Goal: Task Accomplishment & Management: Manage account settings

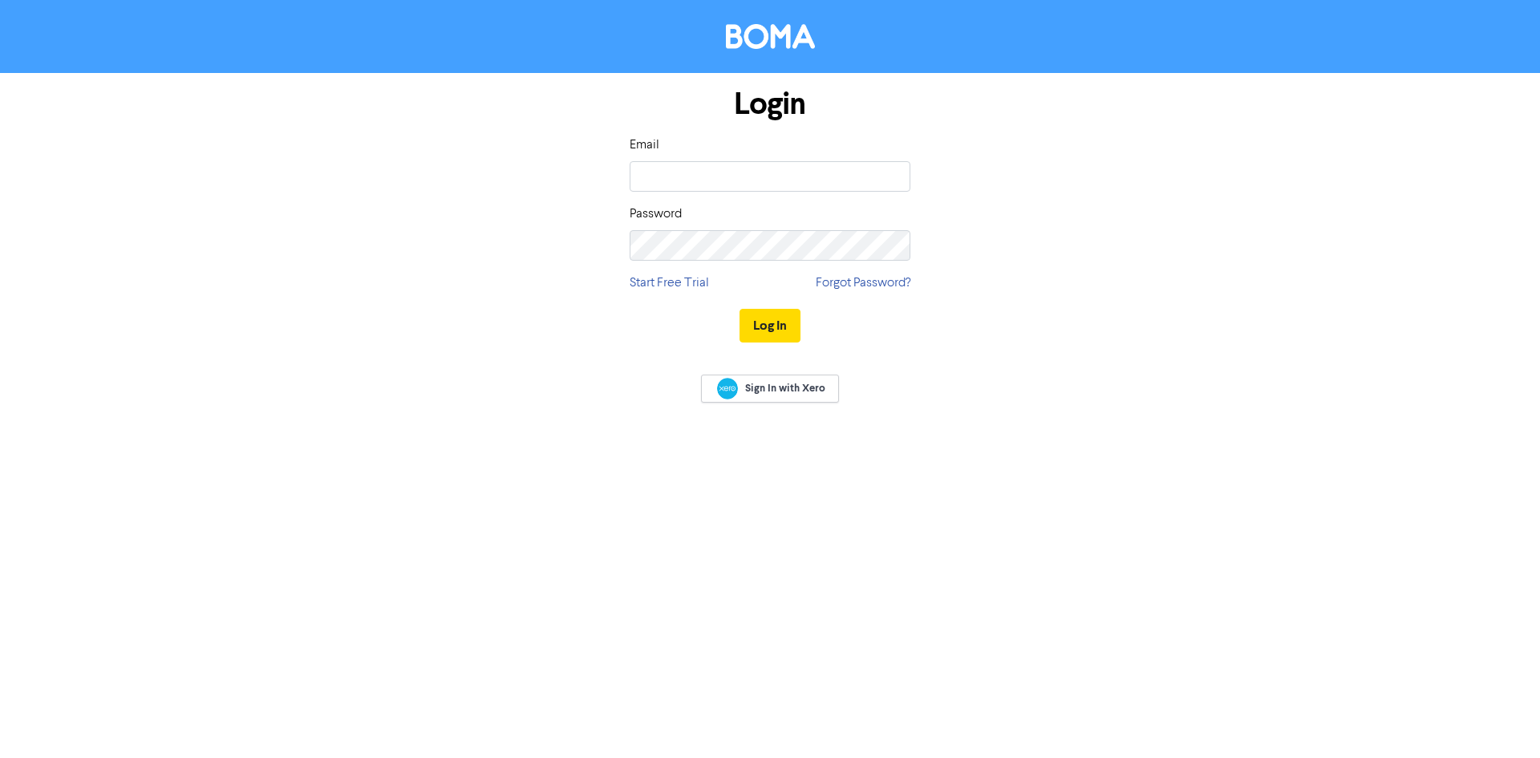
type input "[EMAIL_ADDRESS][DOMAIN_NAME]"
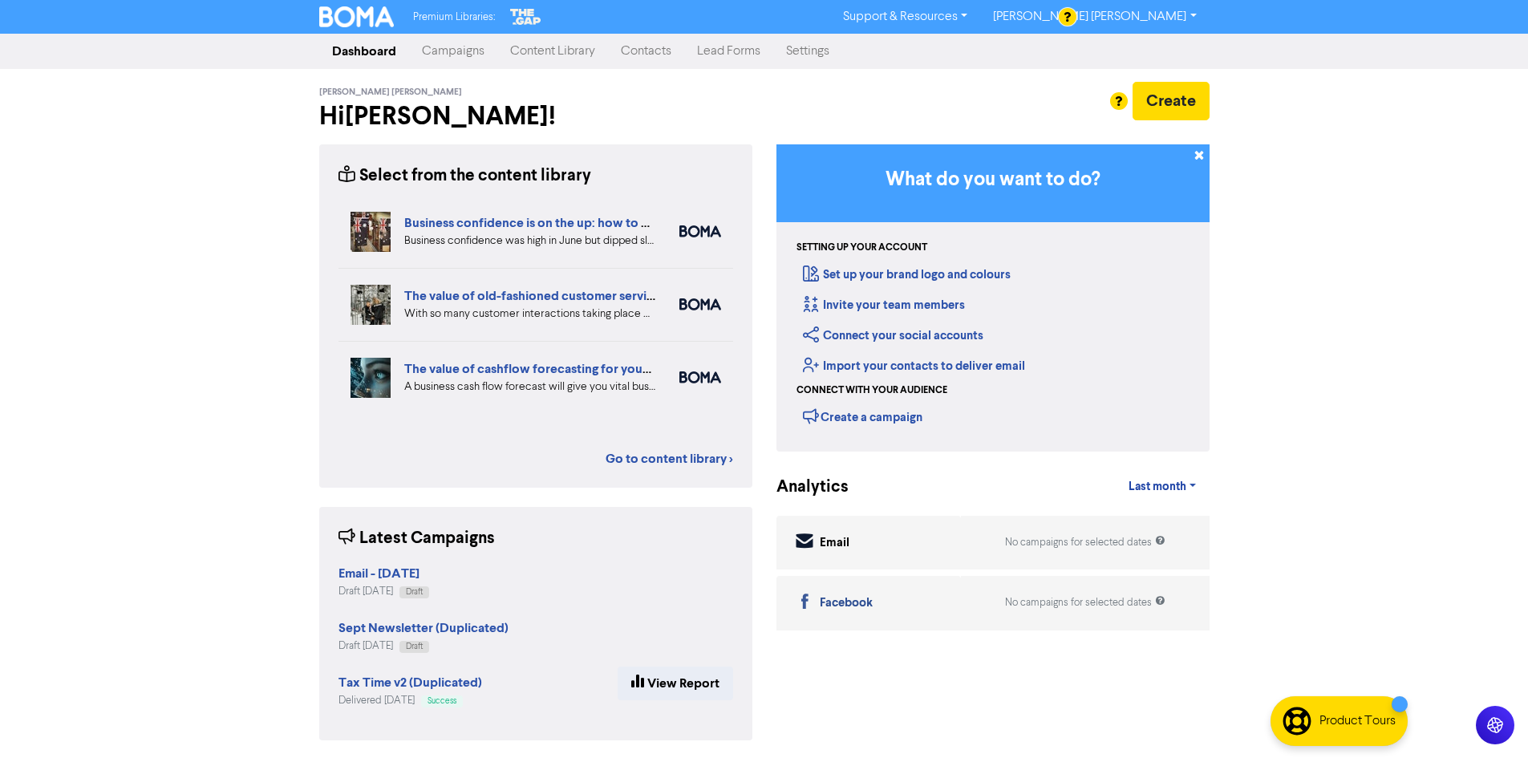
click at [460, 53] on link "Campaigns" at bounding box center [453, 51] width 88 height 32
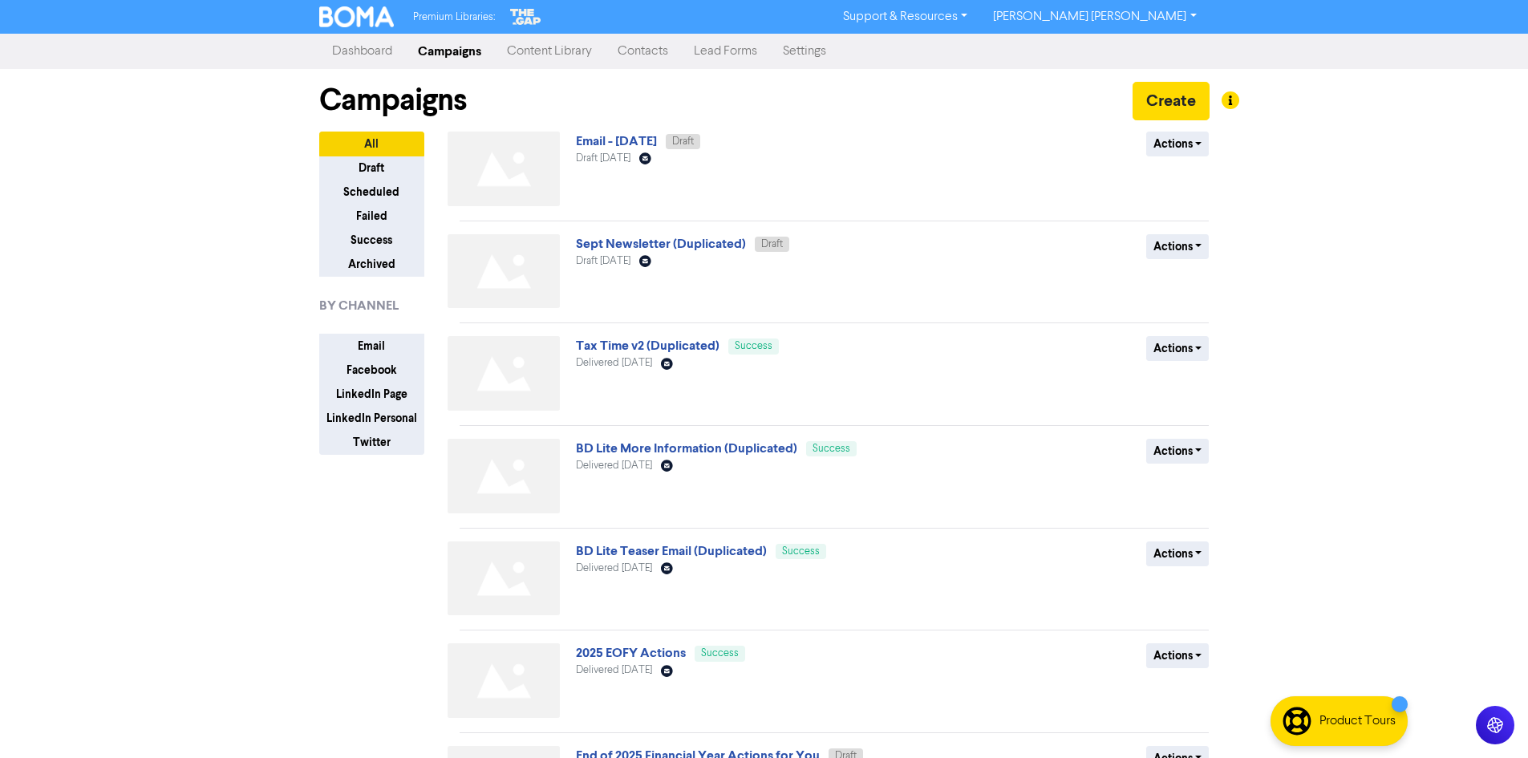
click at [645, 253] on div "Sept Newsletter (Duplicated) Draft Draft [DATE] Email Created with Sketch." at bounding box center [769, 274] width 387 height 81
click at [646, 242] on link "Sept Newsletter (Duplicated)" at bounding box center [661, 244] width 170 height 16
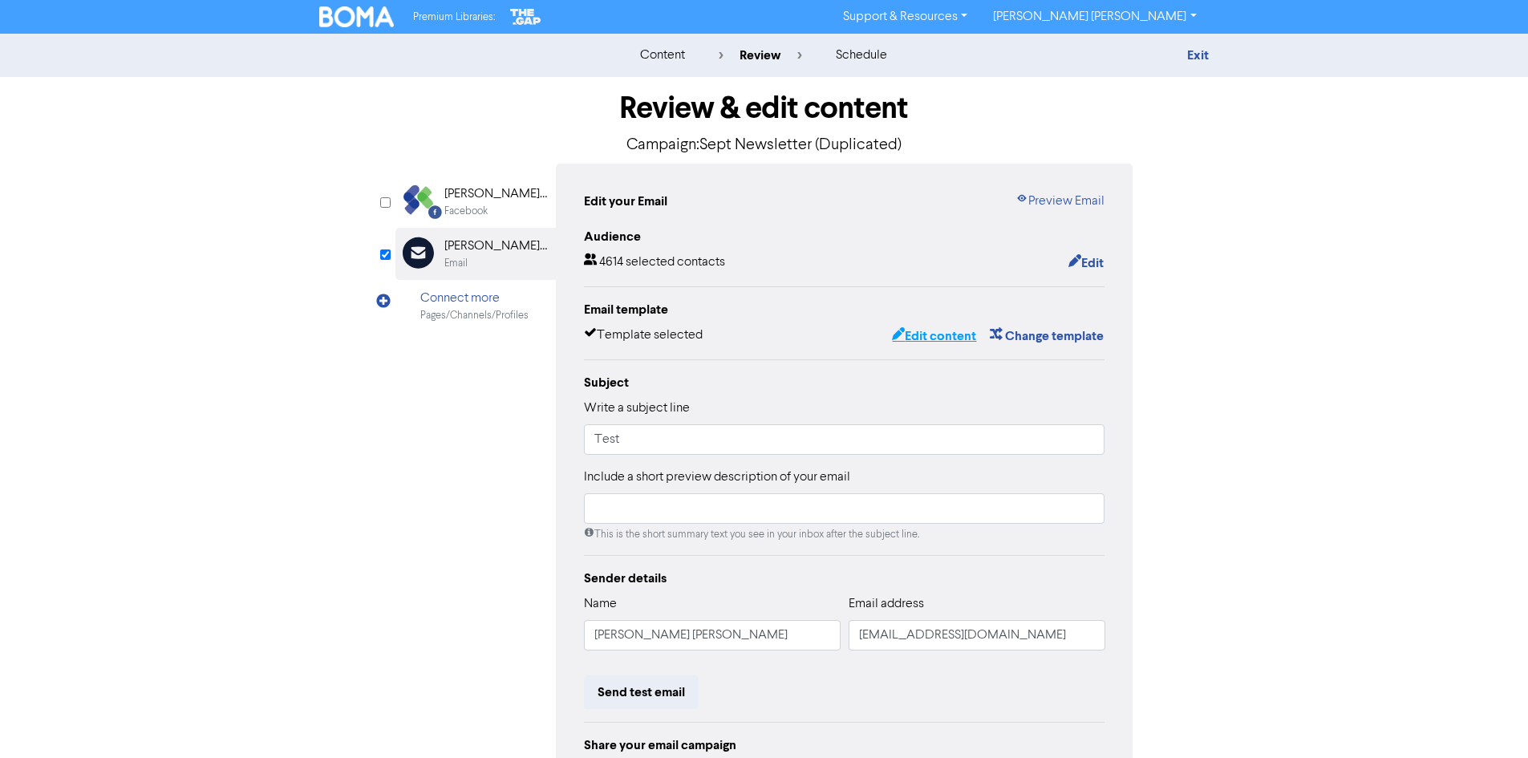
click at [935, 335] on button "Edit content" at bounding box center [934, 336] width 86 height 21
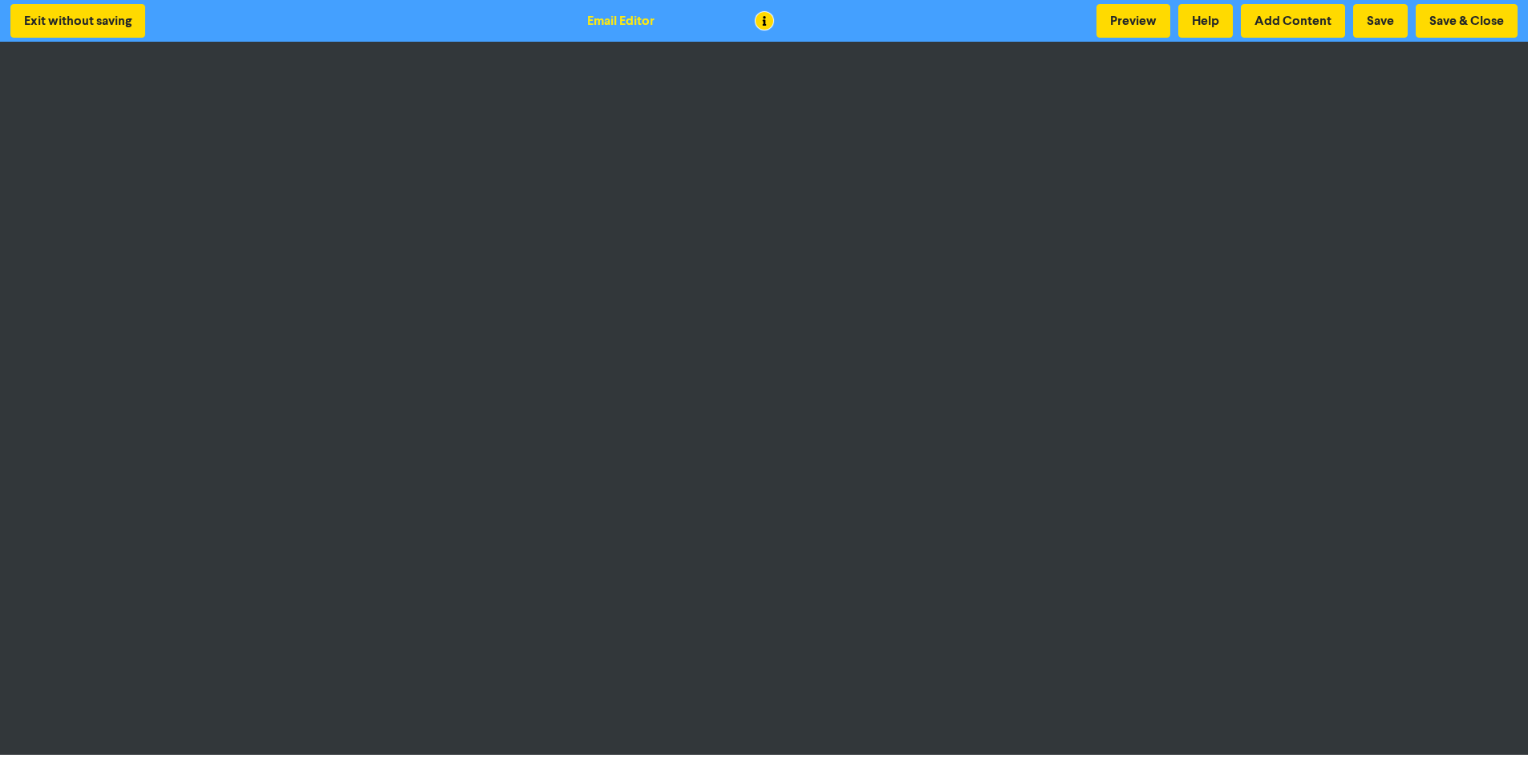
click at [652, 377] on div at bounding box center [764, 379] width 1528 height 758
click at [1372, 14] on button "Save" at bounding box center [1380, 21] width 55 height 34
click at [1466, 22] on button "Save & Close" at bounding box center [1467, 21] width 102 height 34
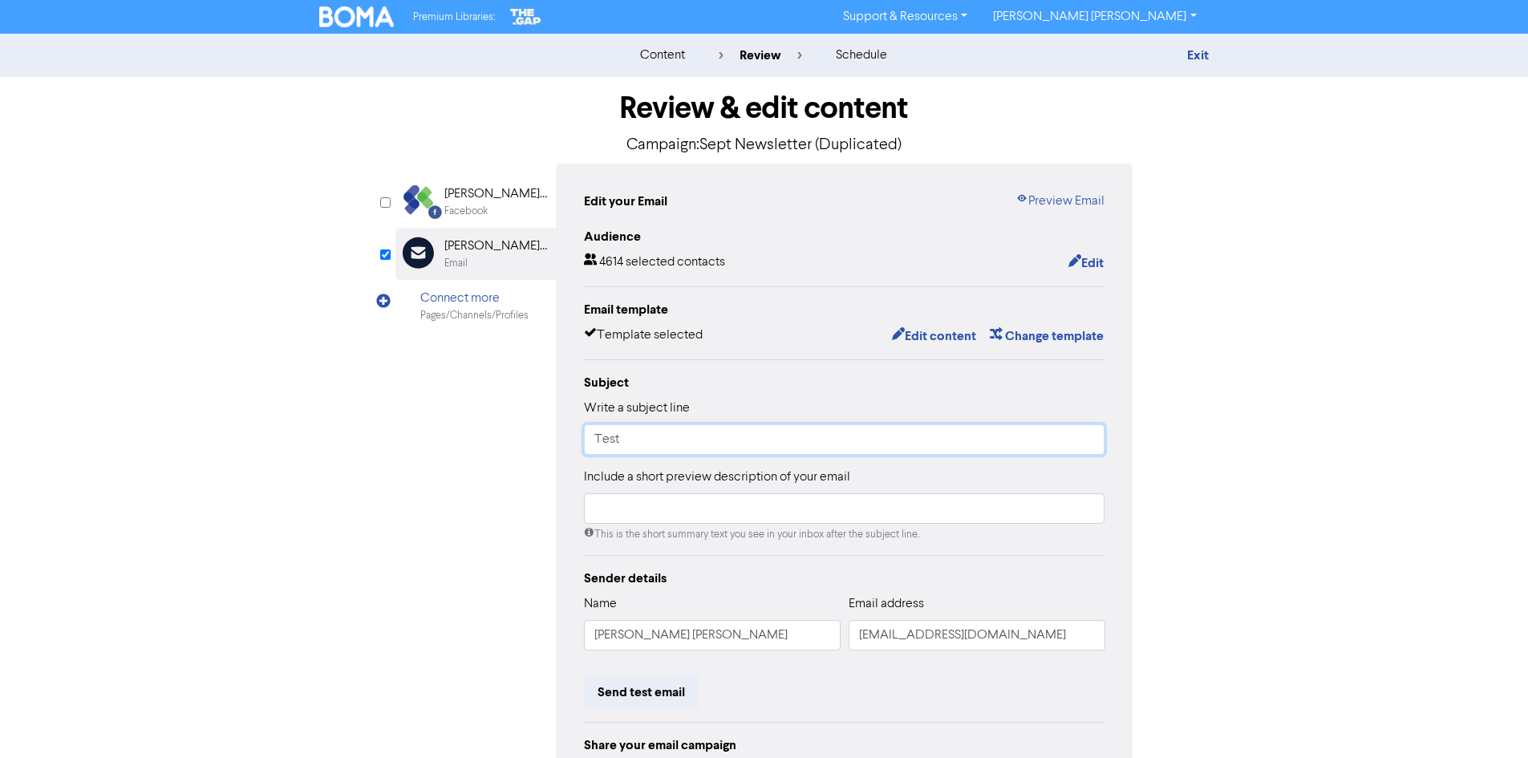
drag, startPoint x: 702, startPoint y: 448, endPoint x: 898, endPoint y: 456, distance: 196.7
click at [702, 448] on input "Test" at bounding box center [844, 439] width 521 height 30
click at [920, 342] on button "Edit content" at bounding box center [934, 336] width 86 height 21
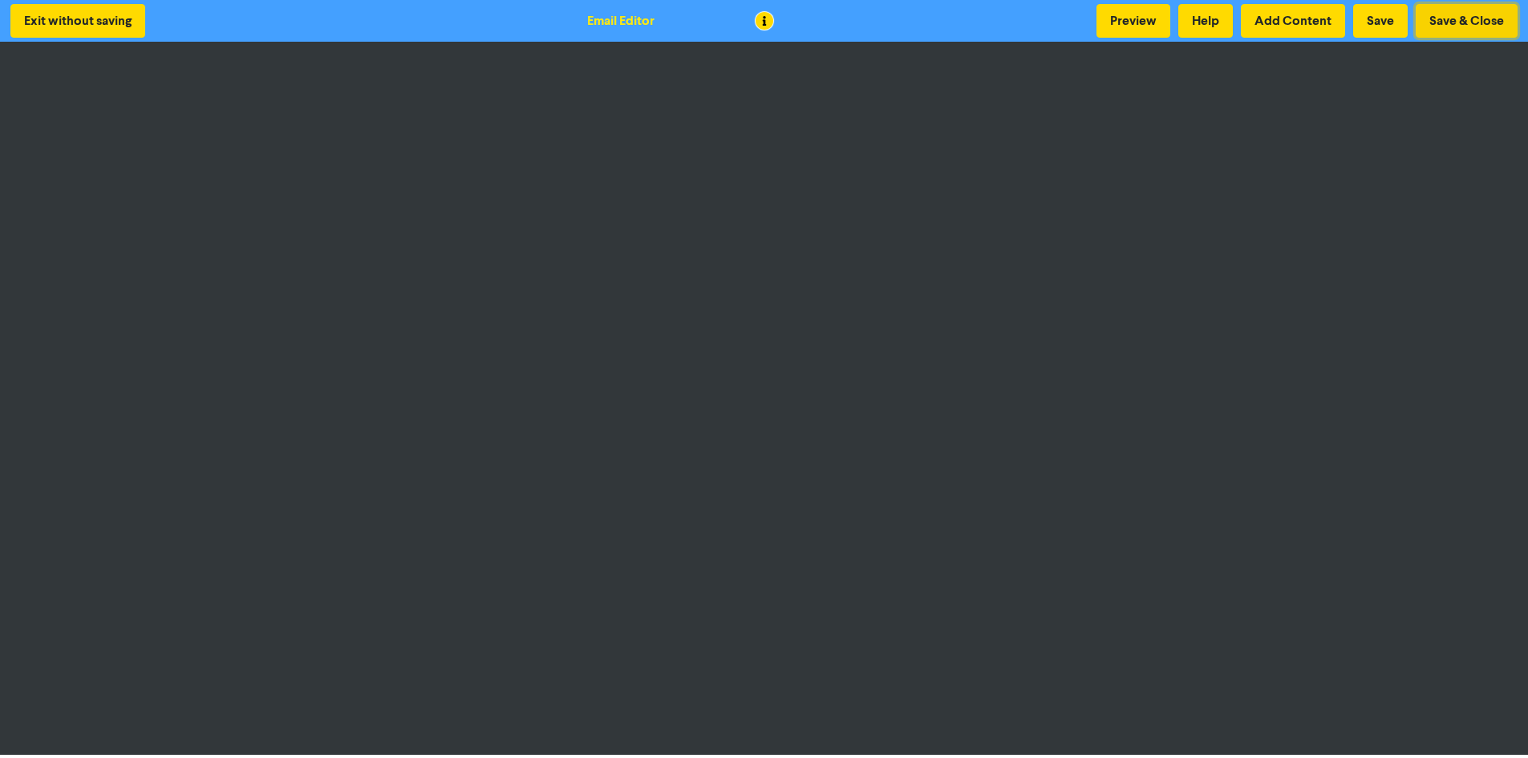
click at [1473, 26] on button "Save & Close" at bounding box center [1467, 21] width 102 height 34
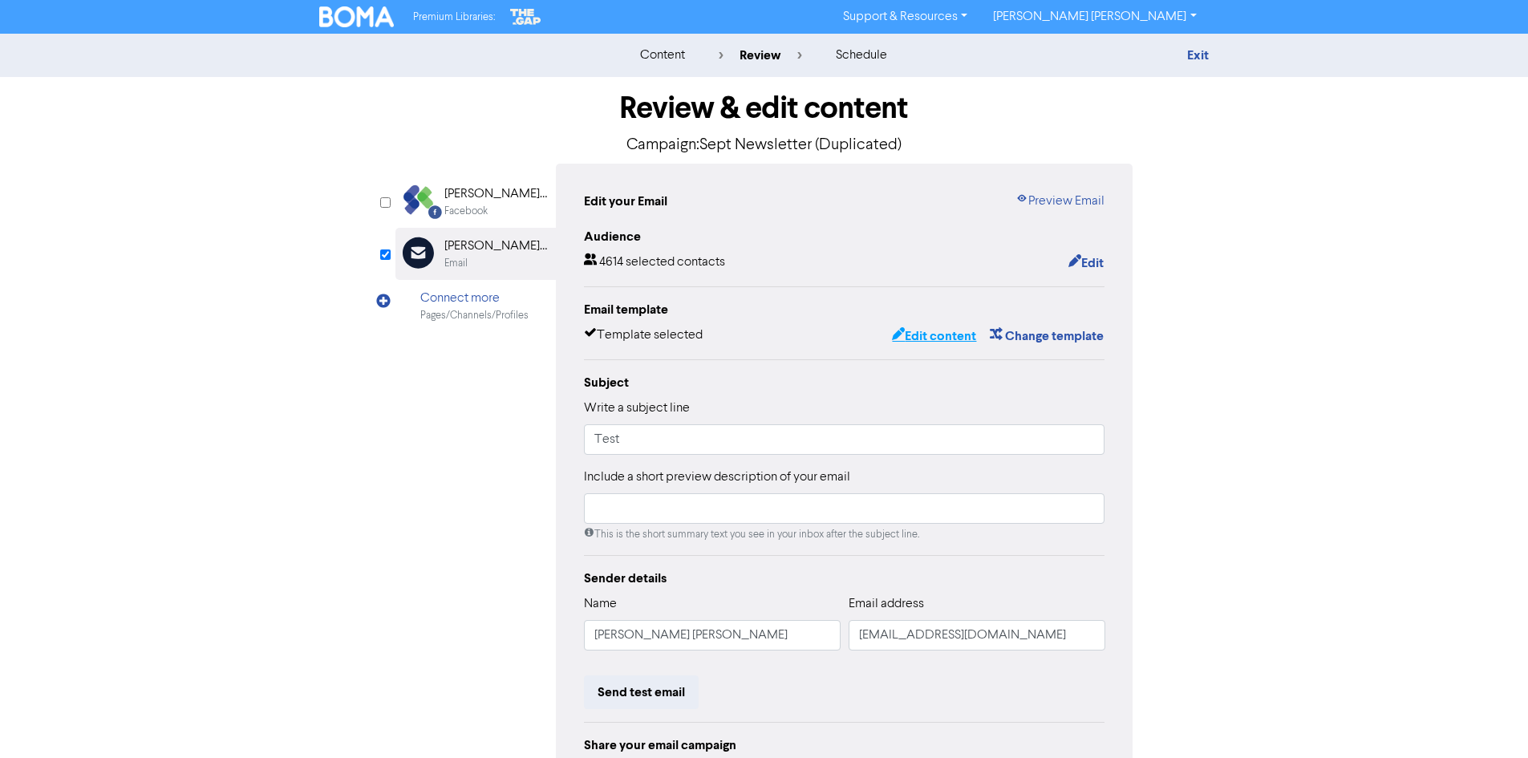
click at [919, 335] on button "Edit content" at bounding box center [934, 336] width 86 height 21
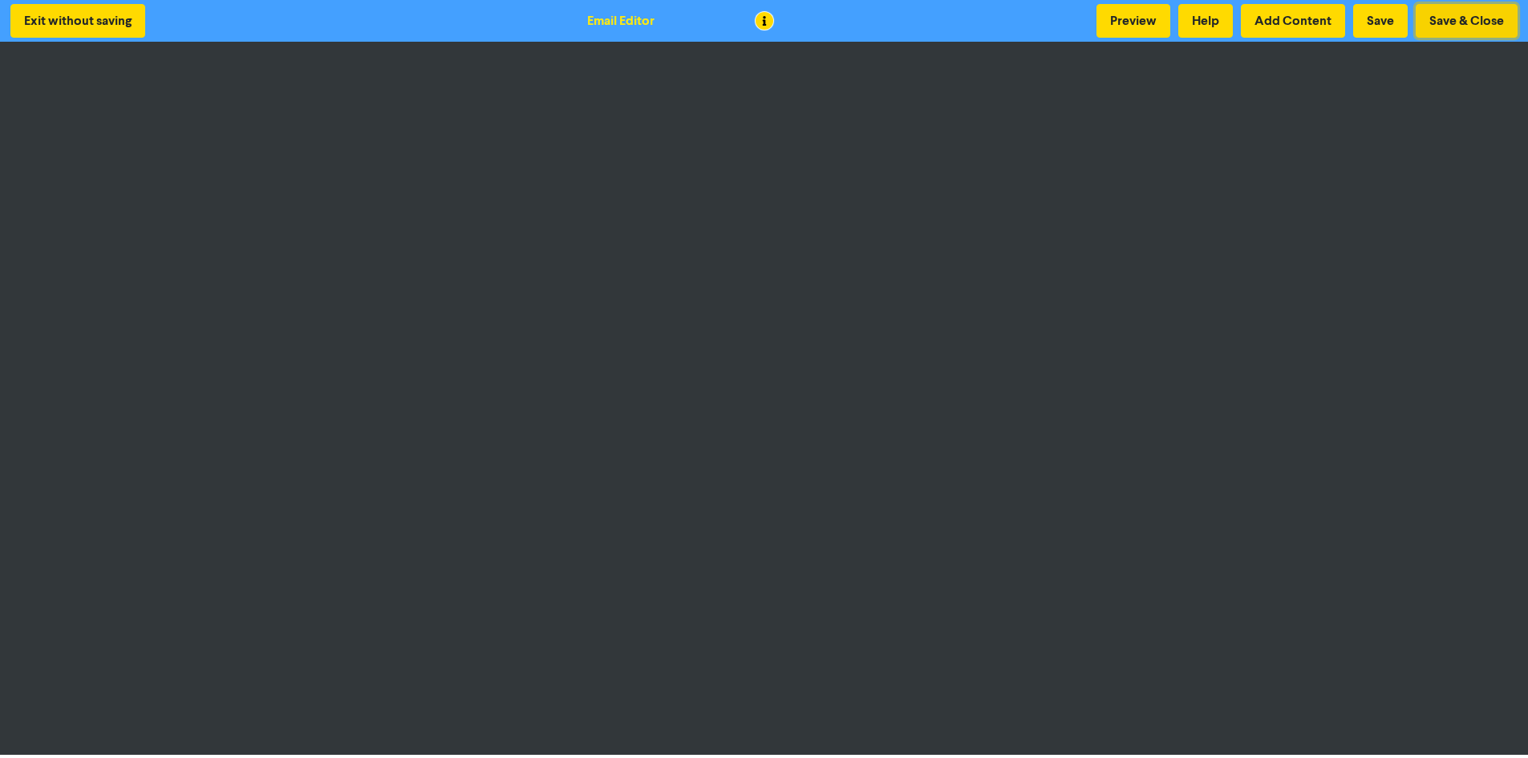
click at [1439, 26] on button "Save & Close" at bounding box center [1467, 21] width 102 height 34
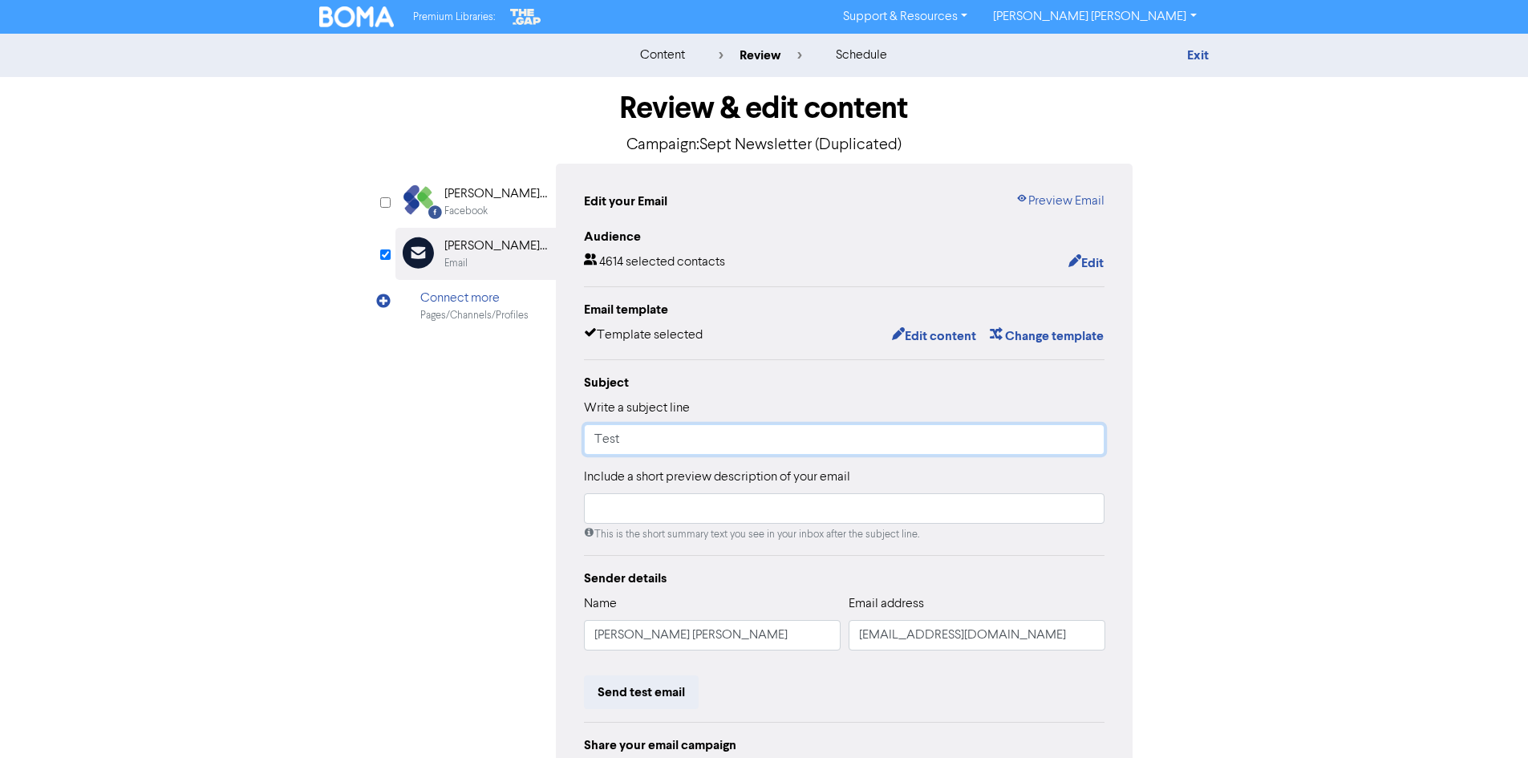
click at [652, 444] on input "Test" at bounding box center [844, 439] width 521 height 30
drag, startPoint x: 527, startPoint y: 433, endPoint x: 504, endPoint y: 430, distance: 23.5
click at [504, 430] on div "Facebook Created with Sketch. Scanlon Richardson Financial Group Facebook Email…" at bounding box center [764, 505] width 738 height 682
type input "W"
type input "Celebrating New Partners + Insights for Small Business Owners"
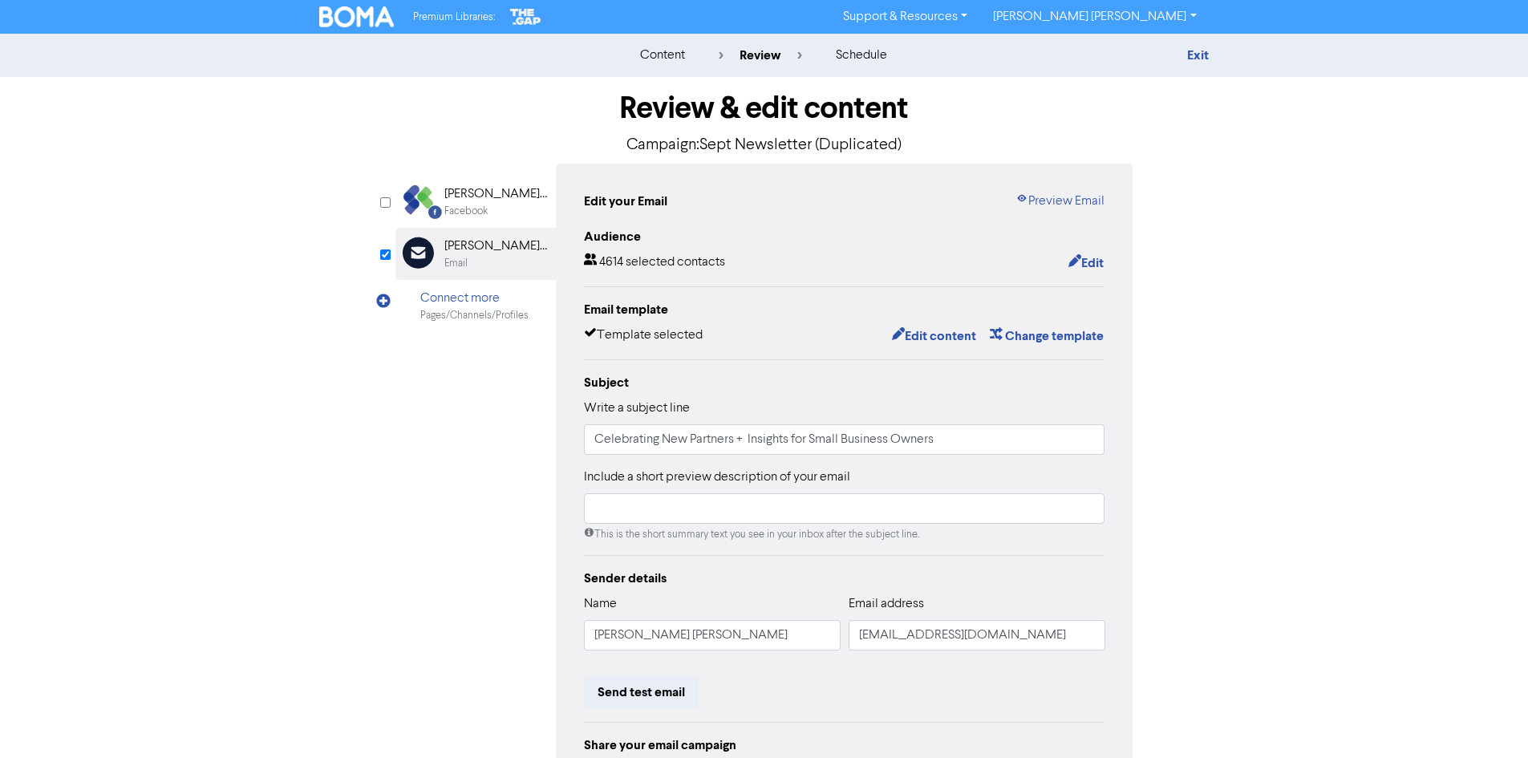
click at [1324, 175] on div "content review schedule Exit Review & edit content Campaign: Sept Newsletter (D…" at bounding box center [764, 476] width 1528 height 884
click at [1315, 175] on div "content review schedule Exit Review & edit content Campaign: Sept Newsletter (D…" at bounding box center [764, 476] width 1528 height 884
click at [1313, 175] on div "content review schedule Exit Review & edit content Campaign: Sept Newsletter (D…" at bounding box center [764, 476] width 1528 height 884
click at [1288, 447] on div "content review schedule Exit Review & edit content Campaign: Sept Newsletter (D…" at bounding box center [764, 476] width 1528 height 884
click at [955, 333] on button "Edit content" at bounding box center [934, 336] width 86 height 21
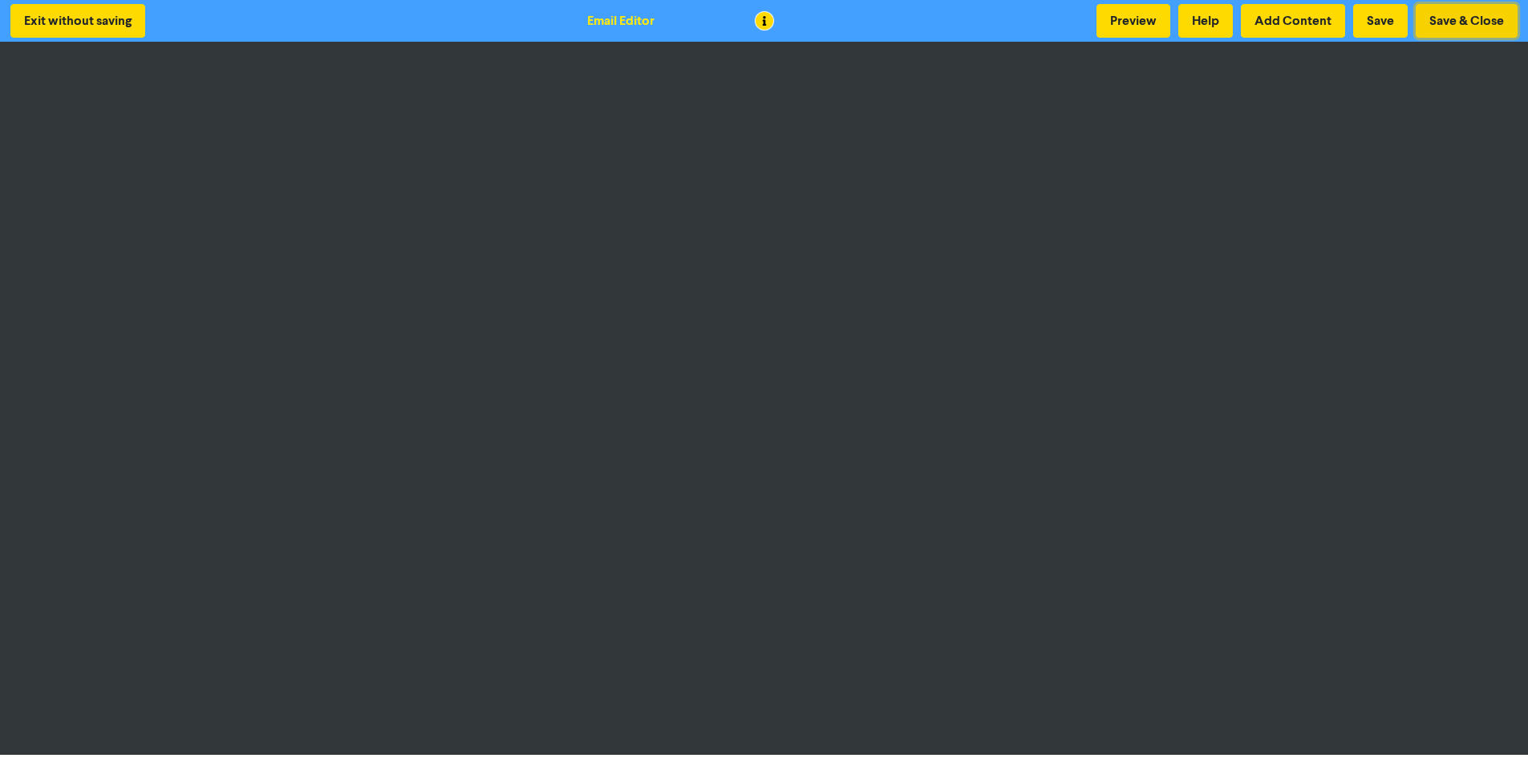
click at [1450, 16] on button "Save & Close" at bounding box center [1467, 21] width 102 height 34
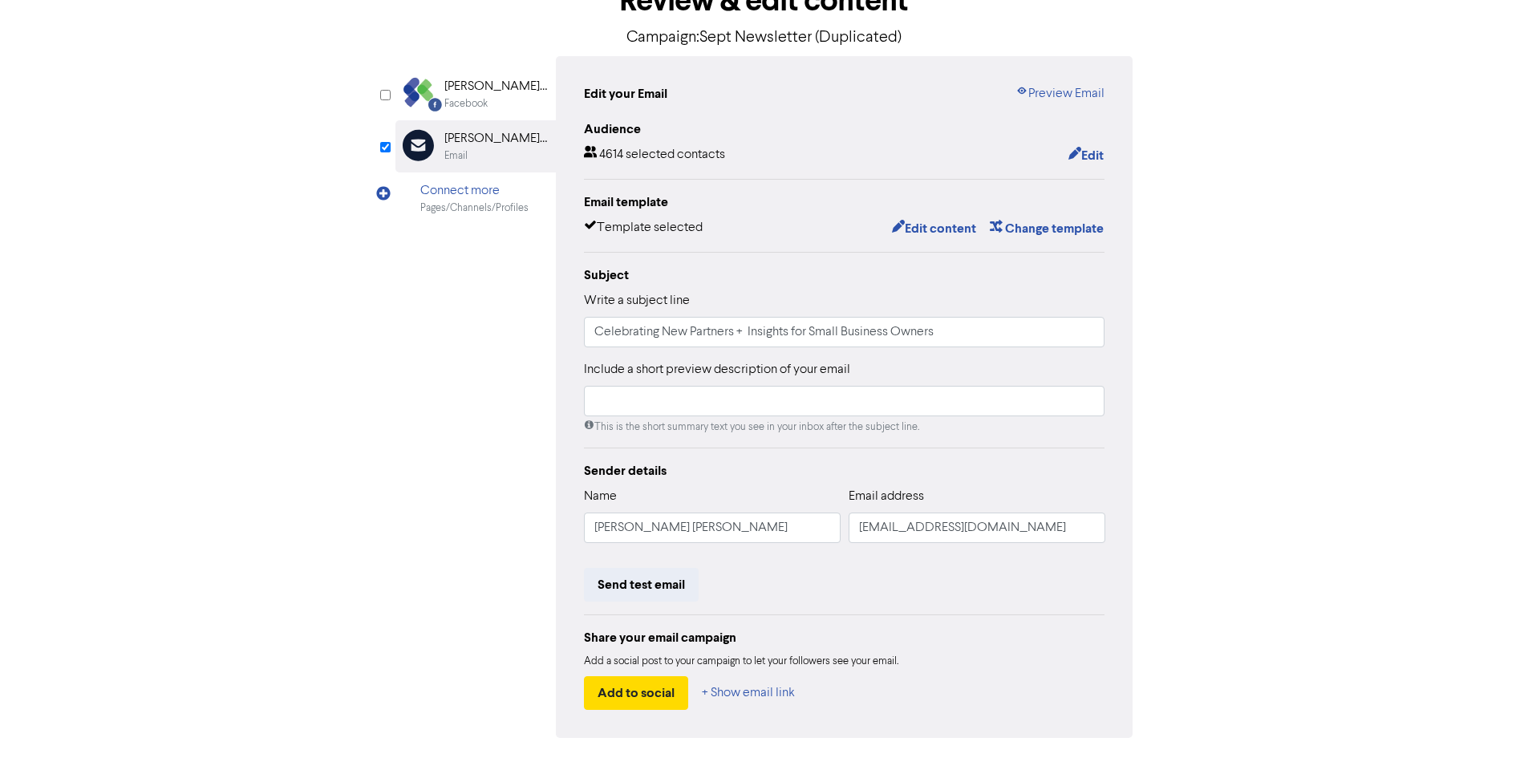
scroll to position [161, 0]
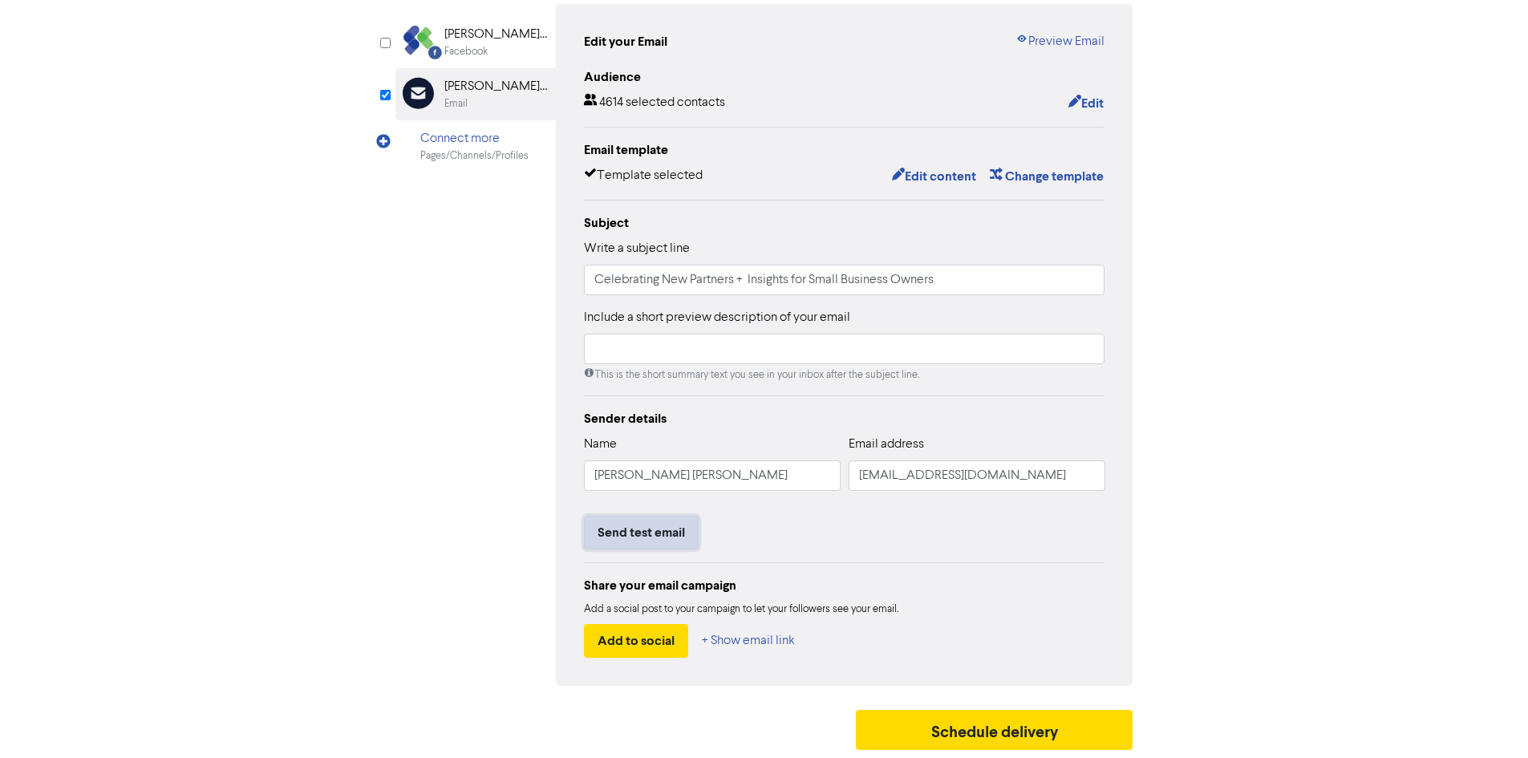
click at [651, 519] on button "Send test email" at bounding box center [641, 533] width 115 height 34
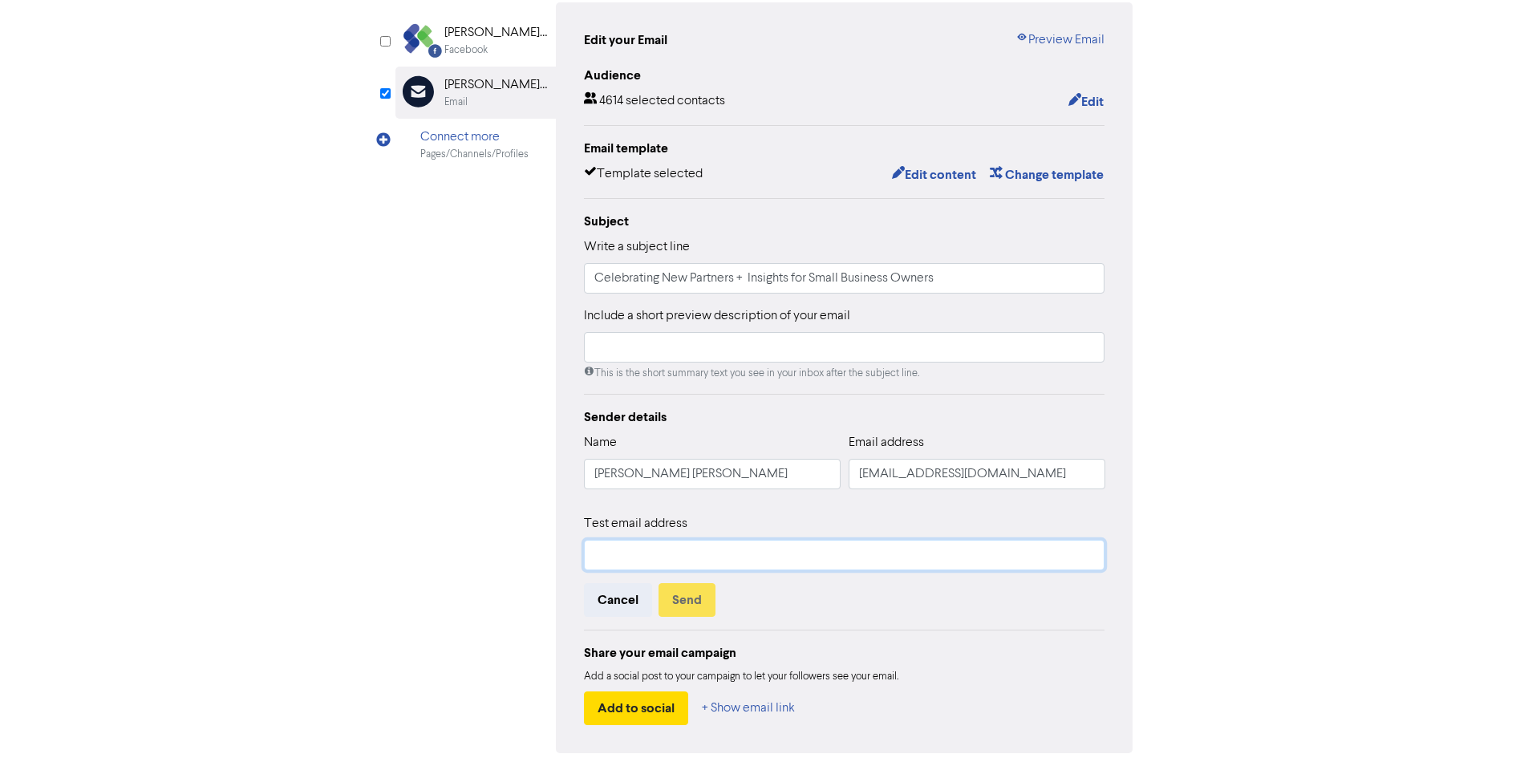
click at [685, 550] on input "text" at bounding box center [844, 555] width 521 height 30
type input "lucy@srfg.com.au"
click at [959, 657] on div "Share your email campaign" at bounding box center [844, 652] width 521 height 19
click at [677, 596] on button "Send" at bounding box center [687, 600] width 57 height 34
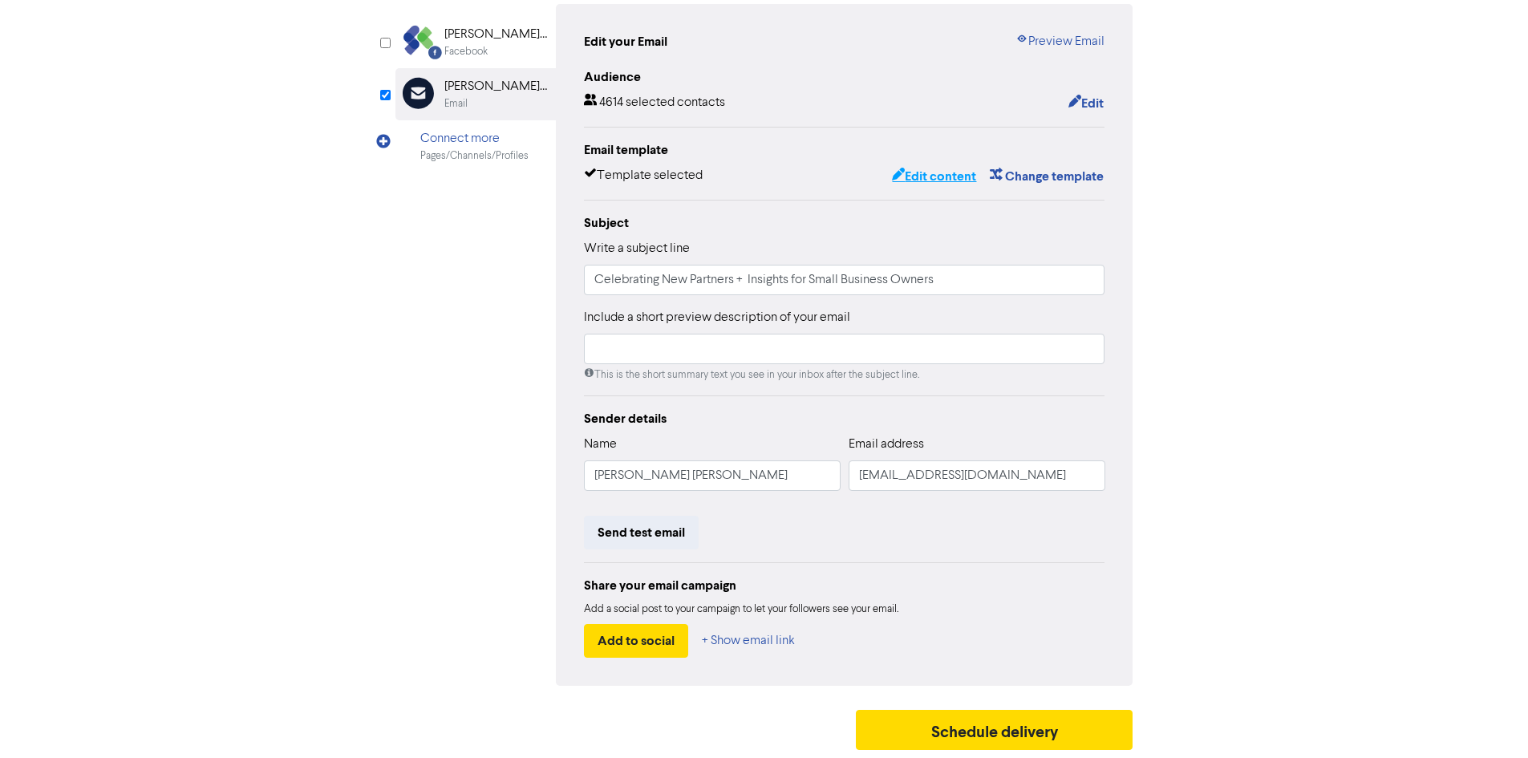
click at [911, 178] on button "Edit content" at bounding box center [934, 176] width 86 height 21
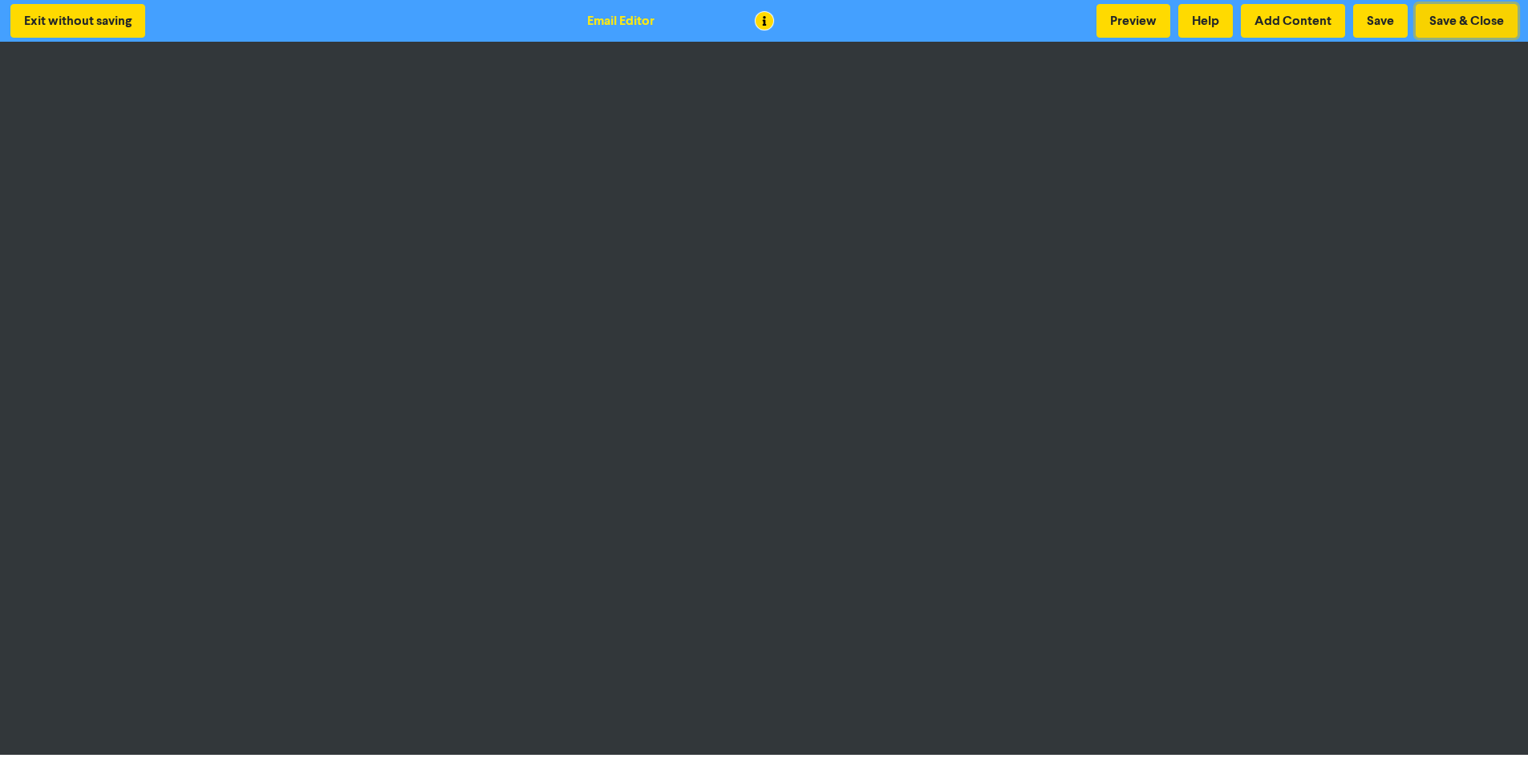
click at [1445, 22] on button "Save & Close" at bounding box center [1467, 21] width 102 height 34
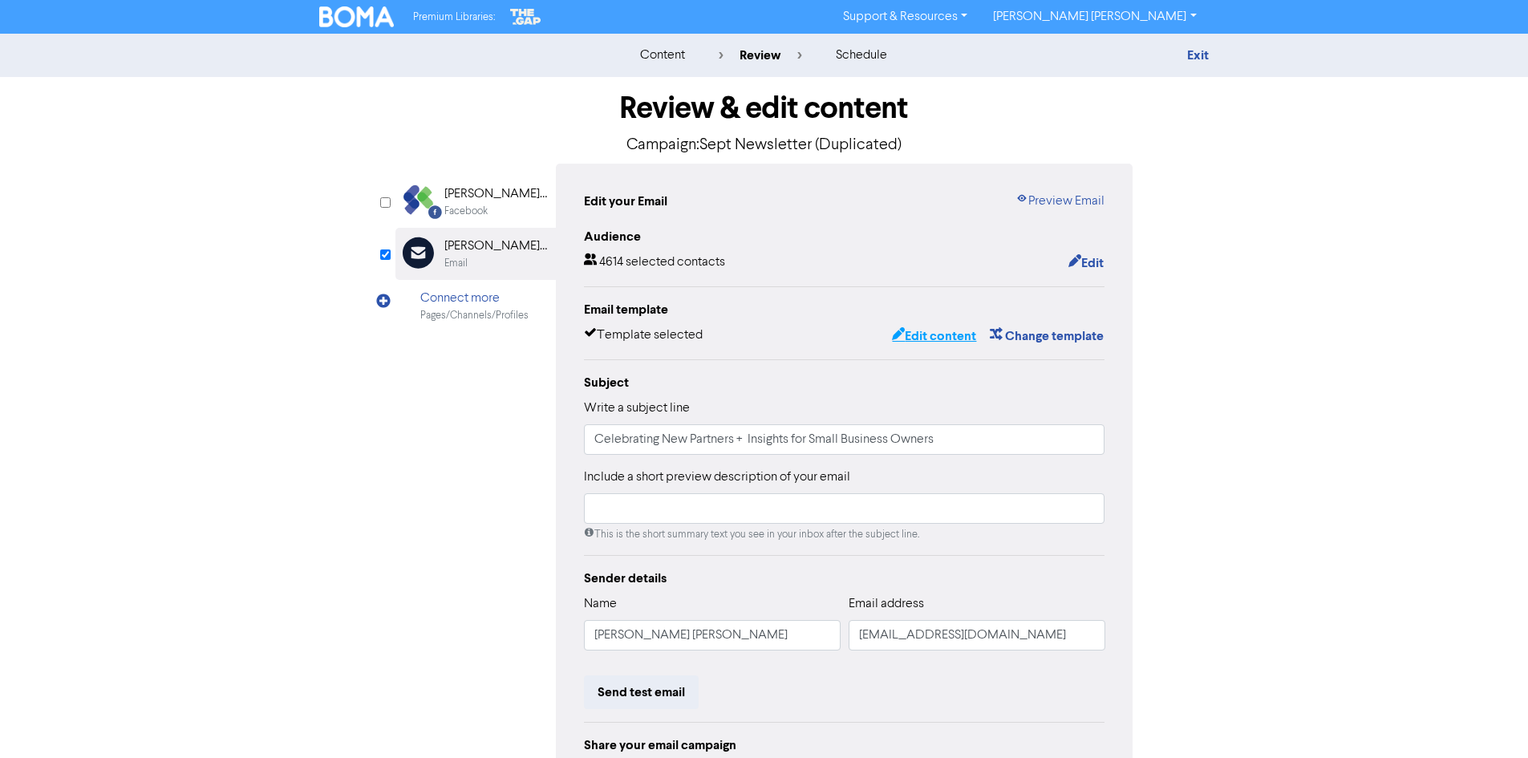
click at [927, 336] on button "Edit content" at bounding box center [934, 336] width 86 height 21
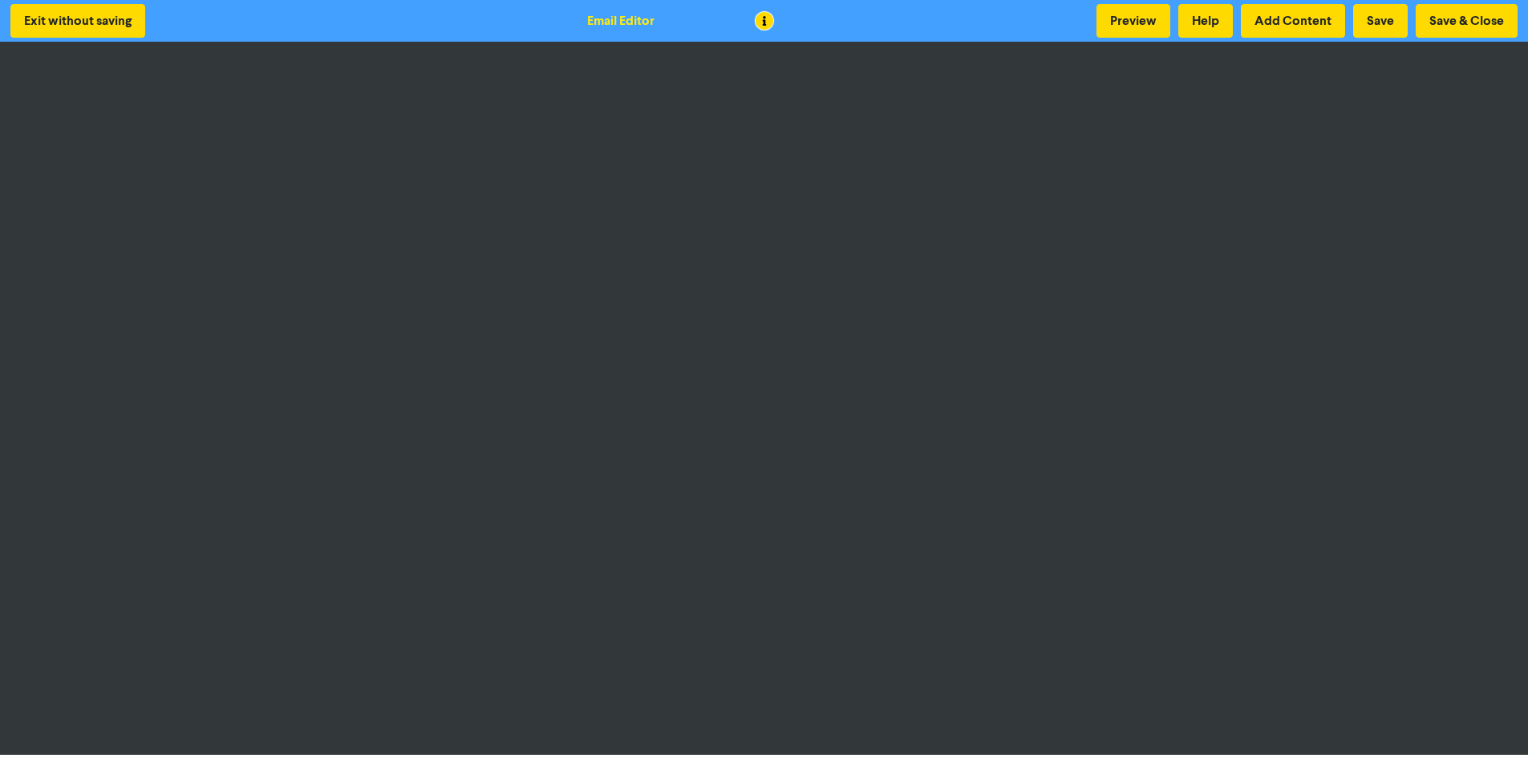
scroll to position [2, 0]
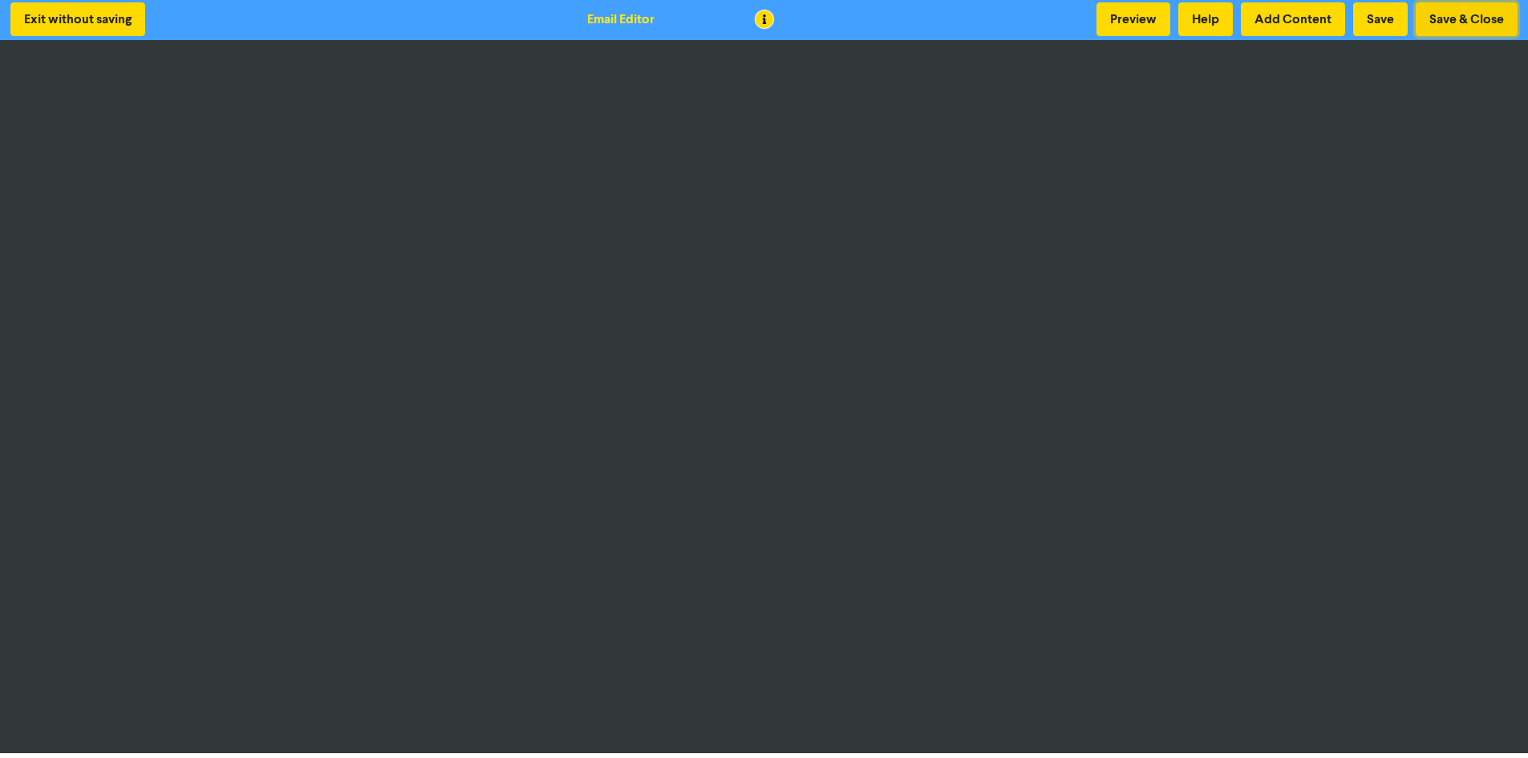
click at [1442, 16] on button "Save & Close" at bounding box center [1467, 19] width 102 height 34
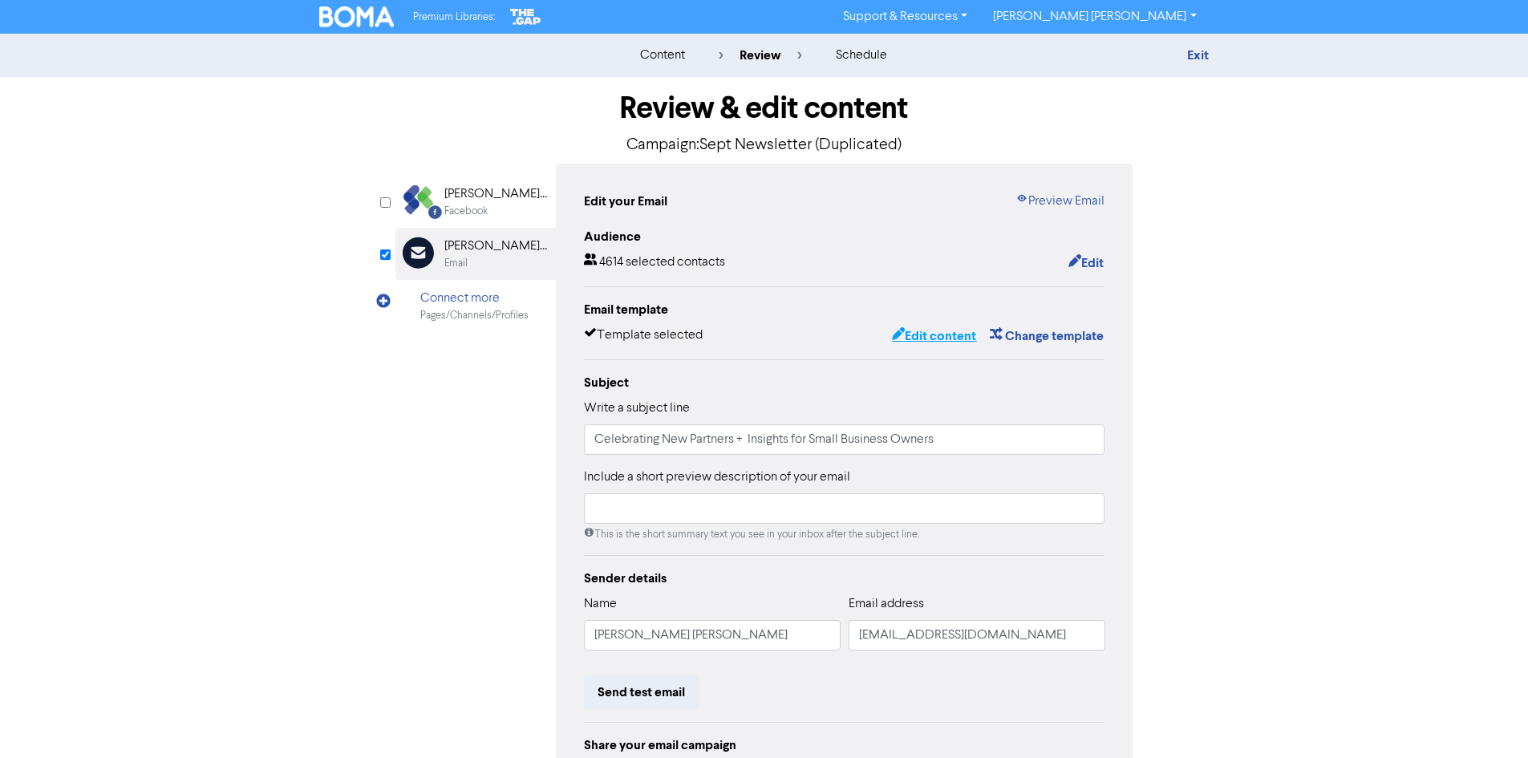
click at [899, 332] on icon "button" at bounding box center [898, 336] width 13 height 16
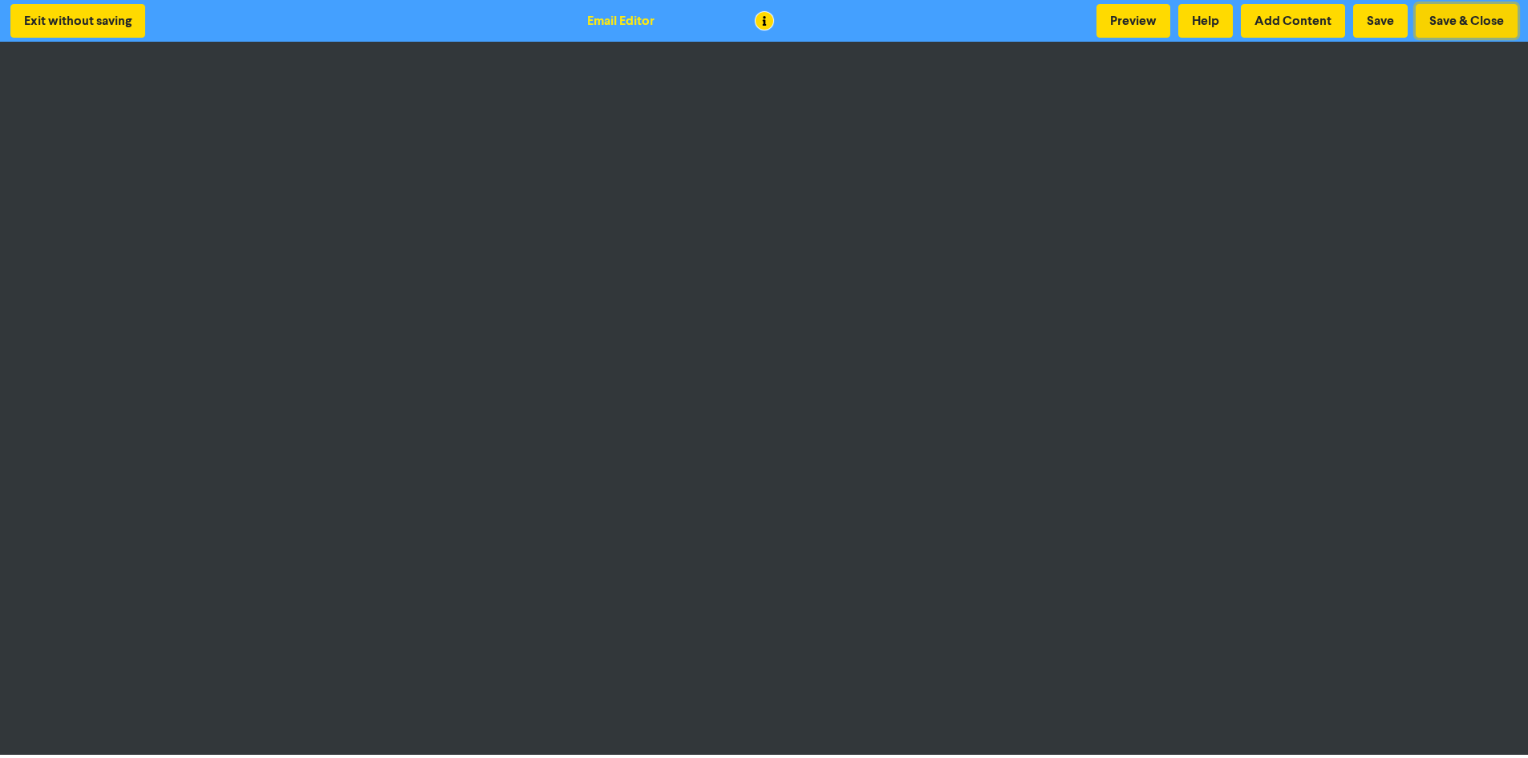
click at [1450, 16] on button "Save & Close" at bounding box center [1467, 21] width 102 height 34
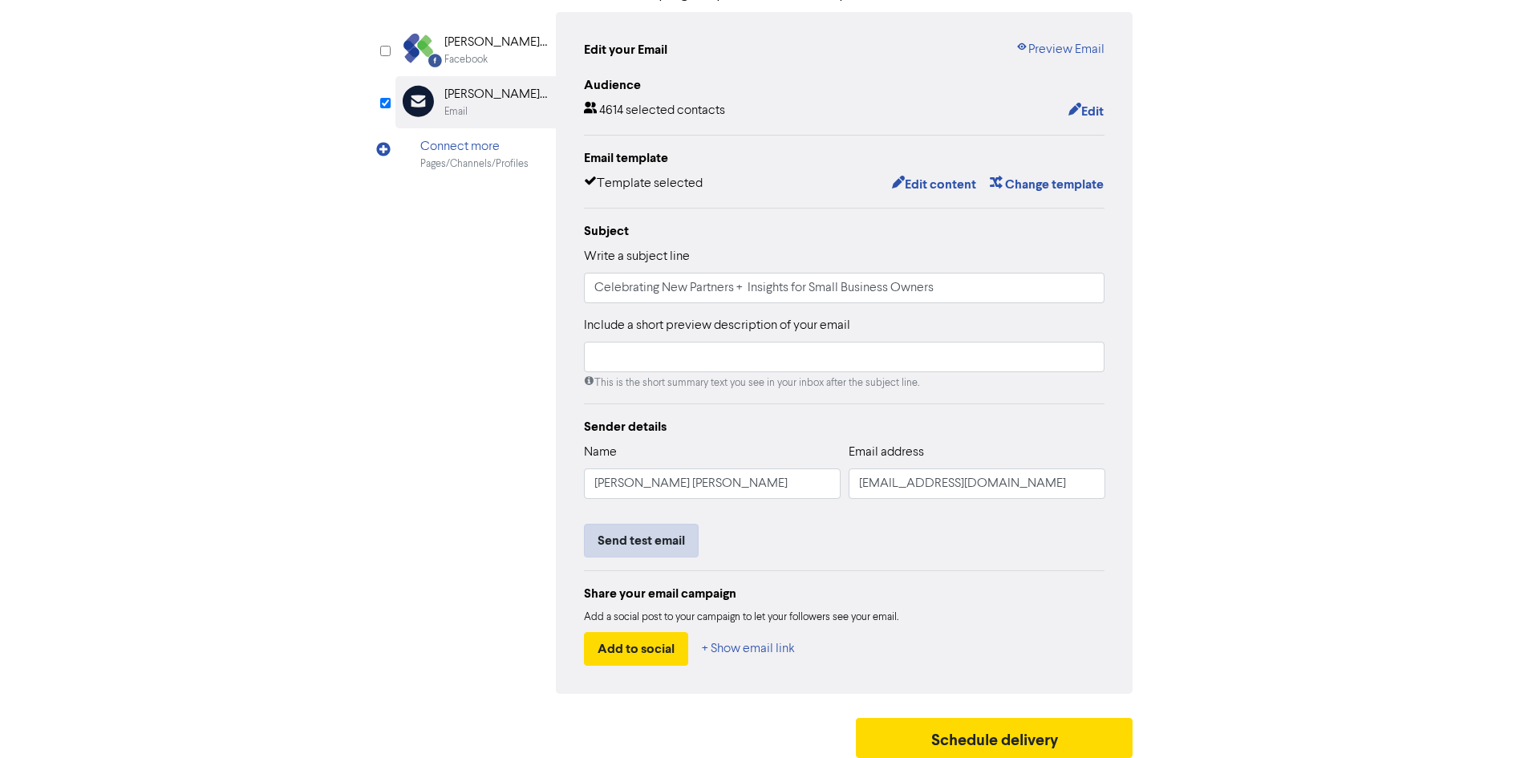
scroll to position [161, 0]
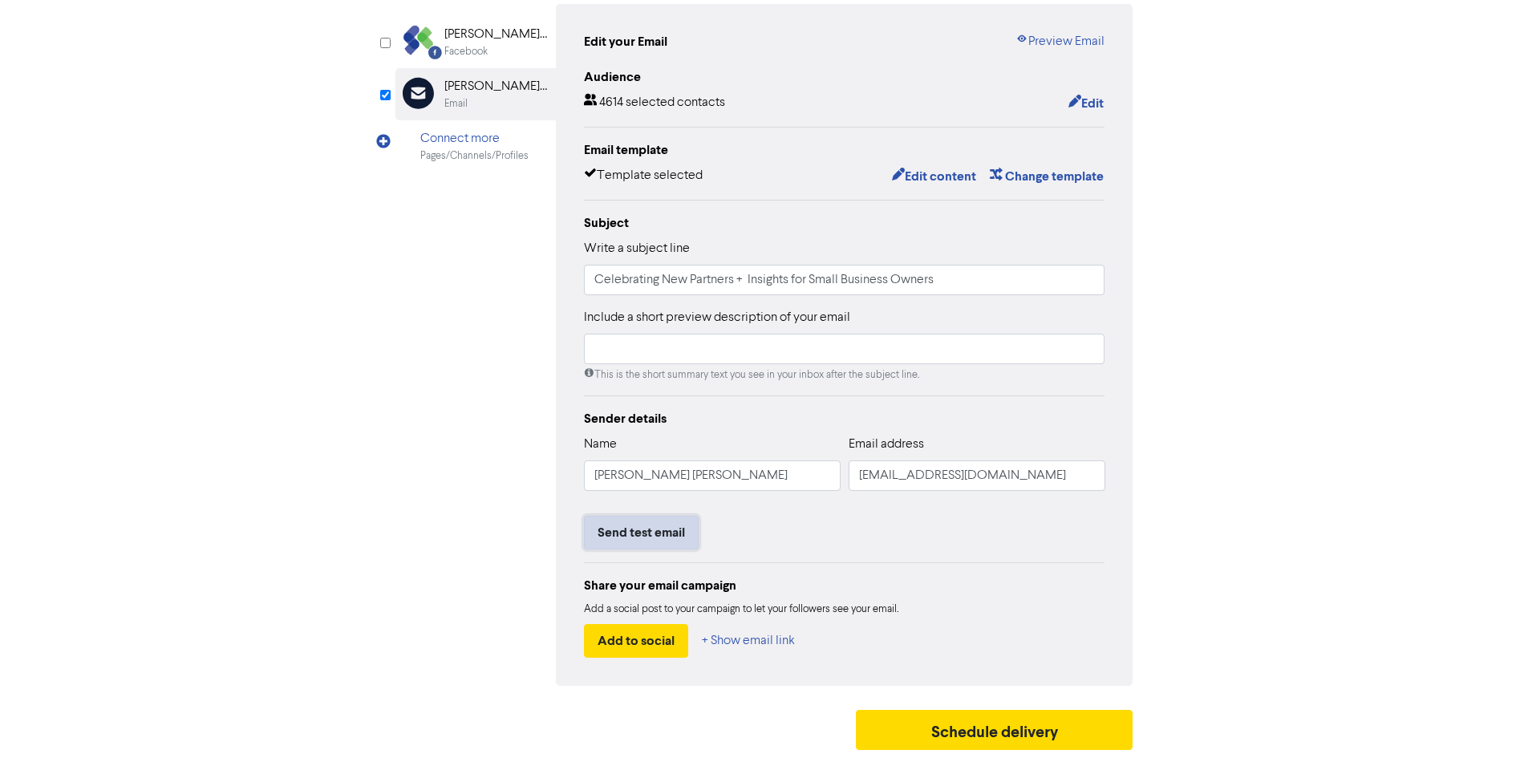
click at [637, 525] on button "Send test email" at bounding box center [641, 533] width 115 height 34
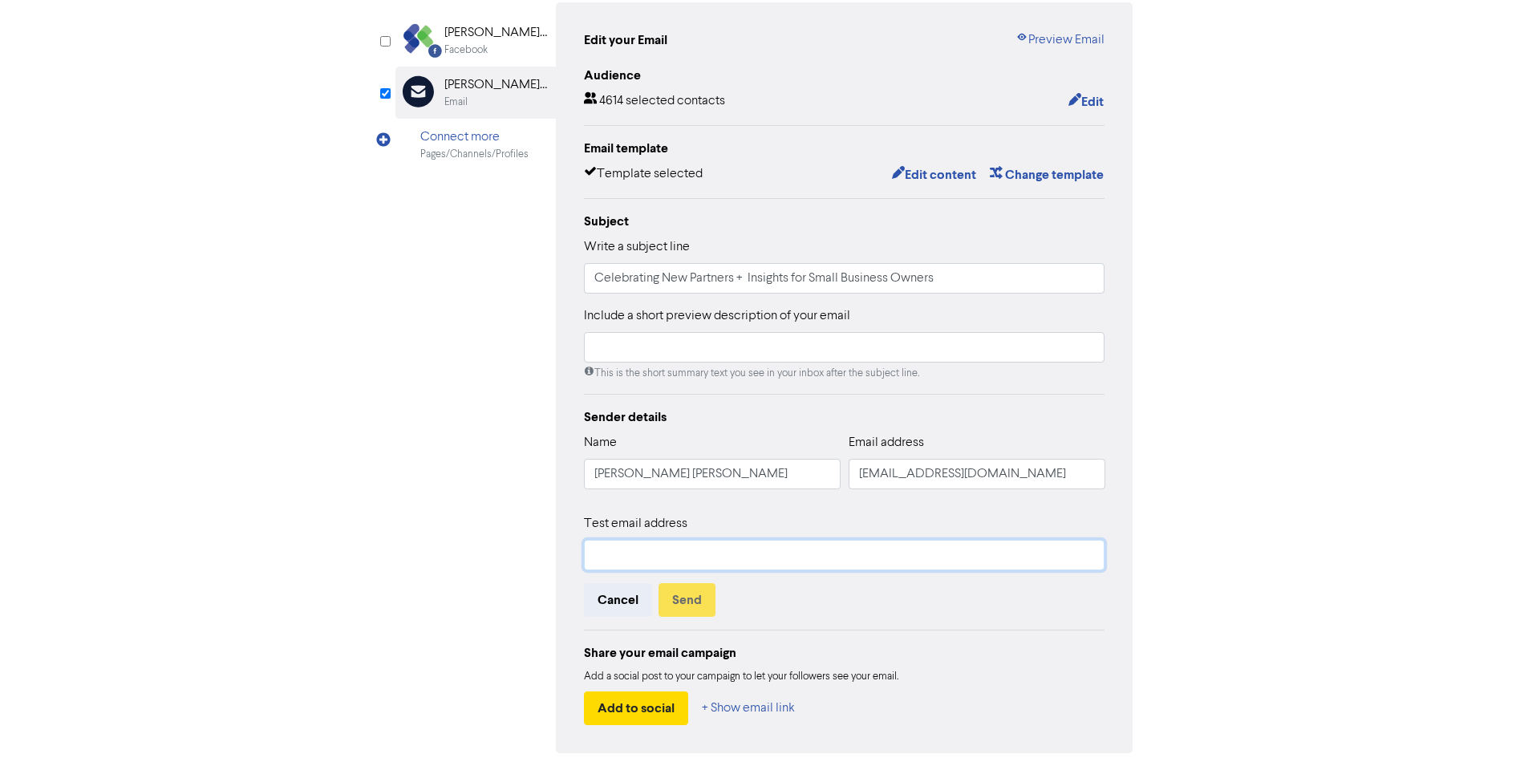
click at [695, 553] on input "text" at bounding box center [844, 555] width 521 height 30
type input "lucy@srfg.com.au"
click at [858, 614] on div "Cancel Send" at bounding box center [844, 600] width 521 height 34
click at [682, 589] on button "Send" at bounding box center [687, 600] width 57 height 34
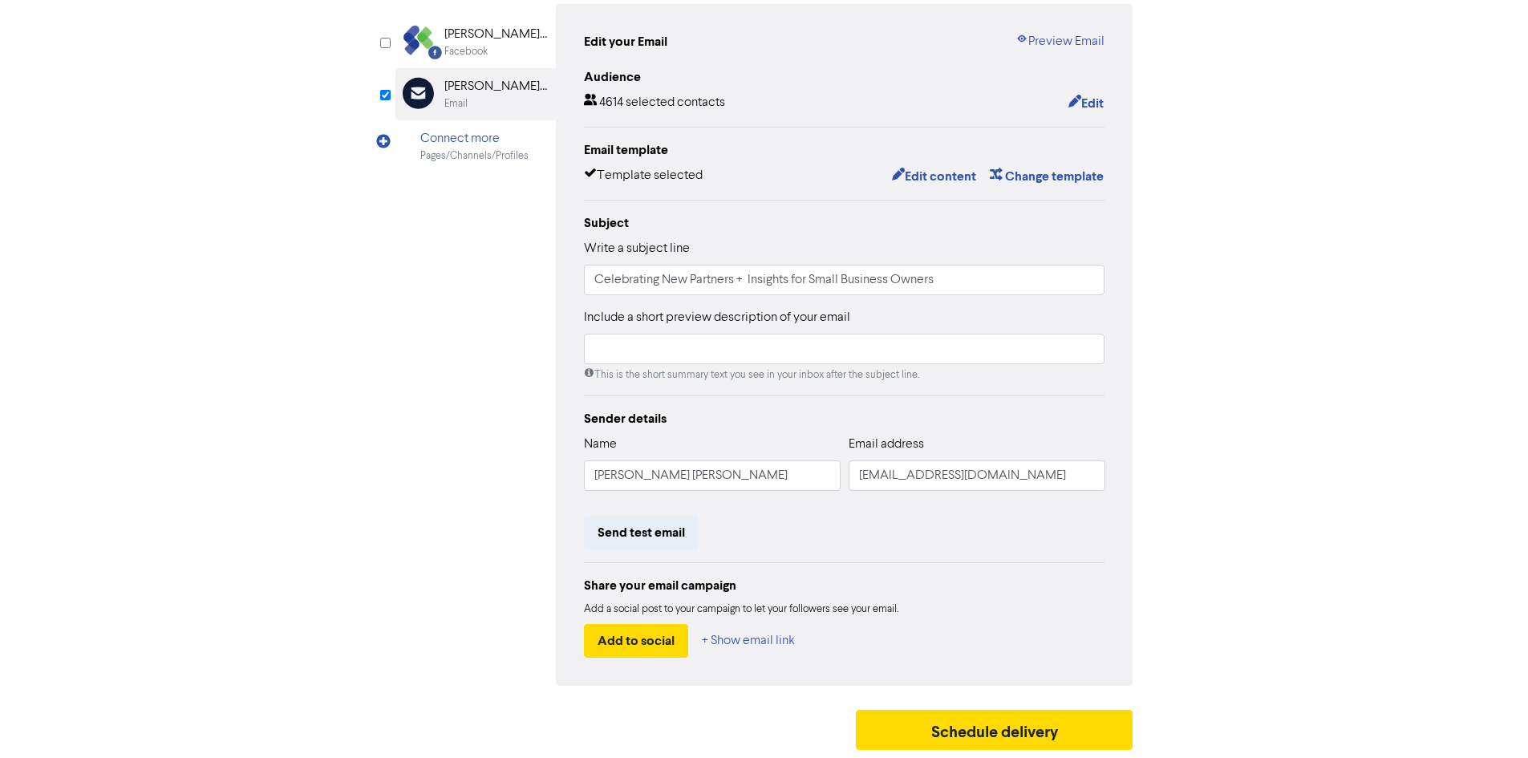
click at [1268, 331] on div "content review schedule Exit Review & edit content Campaign: Sept Newsletter (D…" at bounding box center [764, 316] width 1528 height 884
click at [1369, 288] on div "content review schedule Exit Review & edit content Campaign: Sept Newsletter (D…" at bounding box center [764, 316] width 1528 height 884
click at [1340, 334] on div "content review schedule Exit Review & edit content Campaign: Sept Newsletter (D…" at bounding box center [764, 316] width 1528 height 884
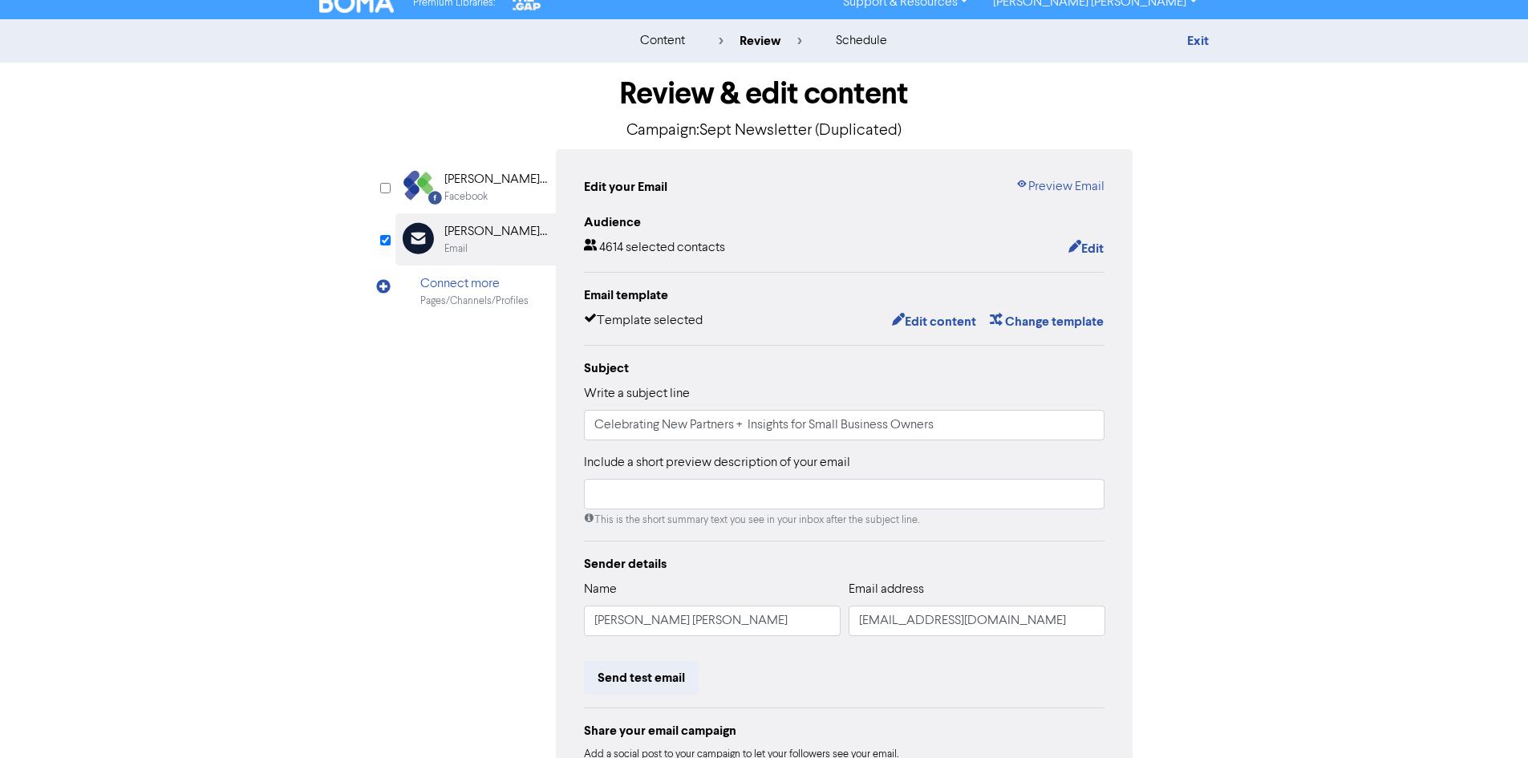
scroll to position [0, 0]
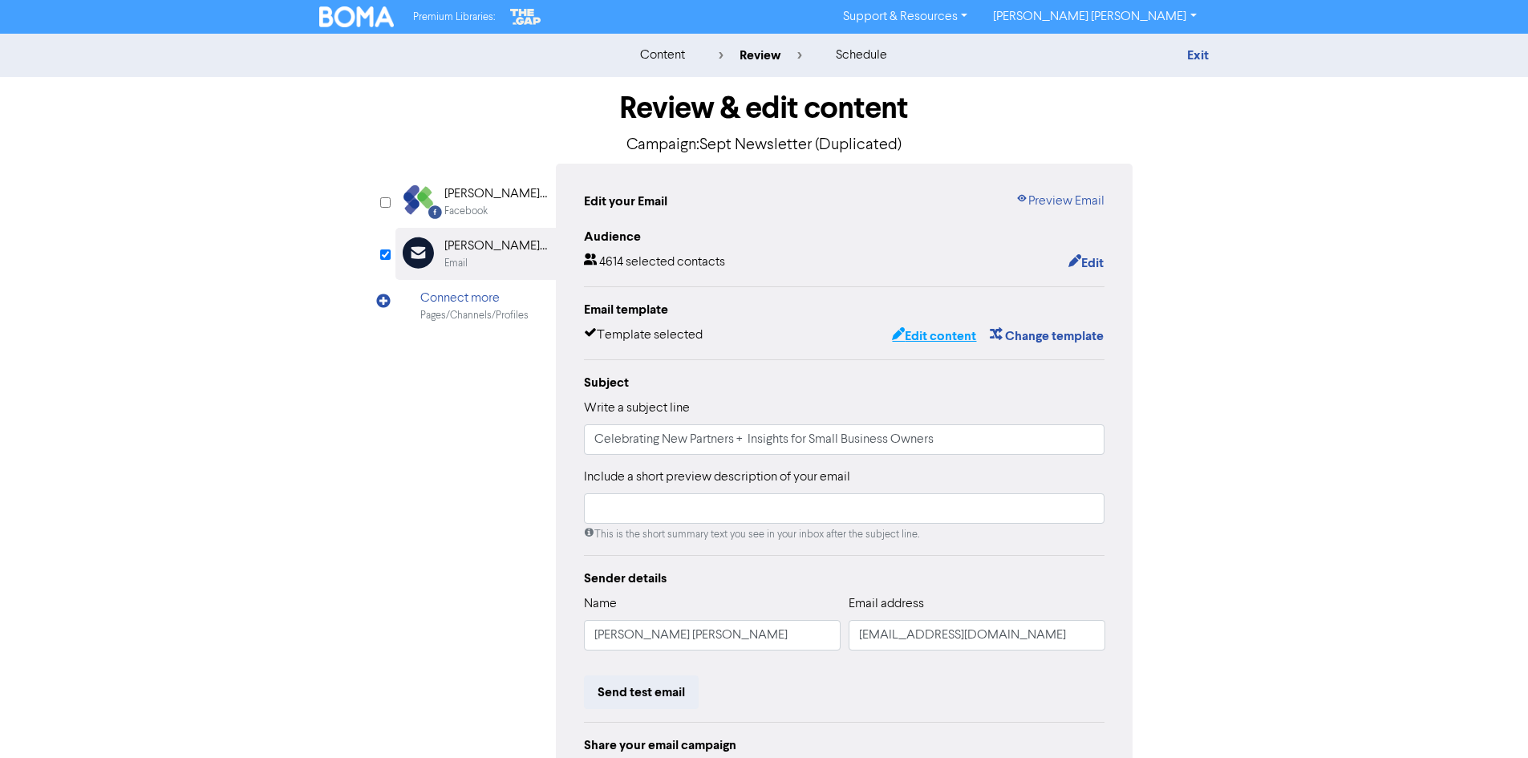
click at [950, 341] on button "Edit content" at bounding box center [934, 336] width 86 height 21
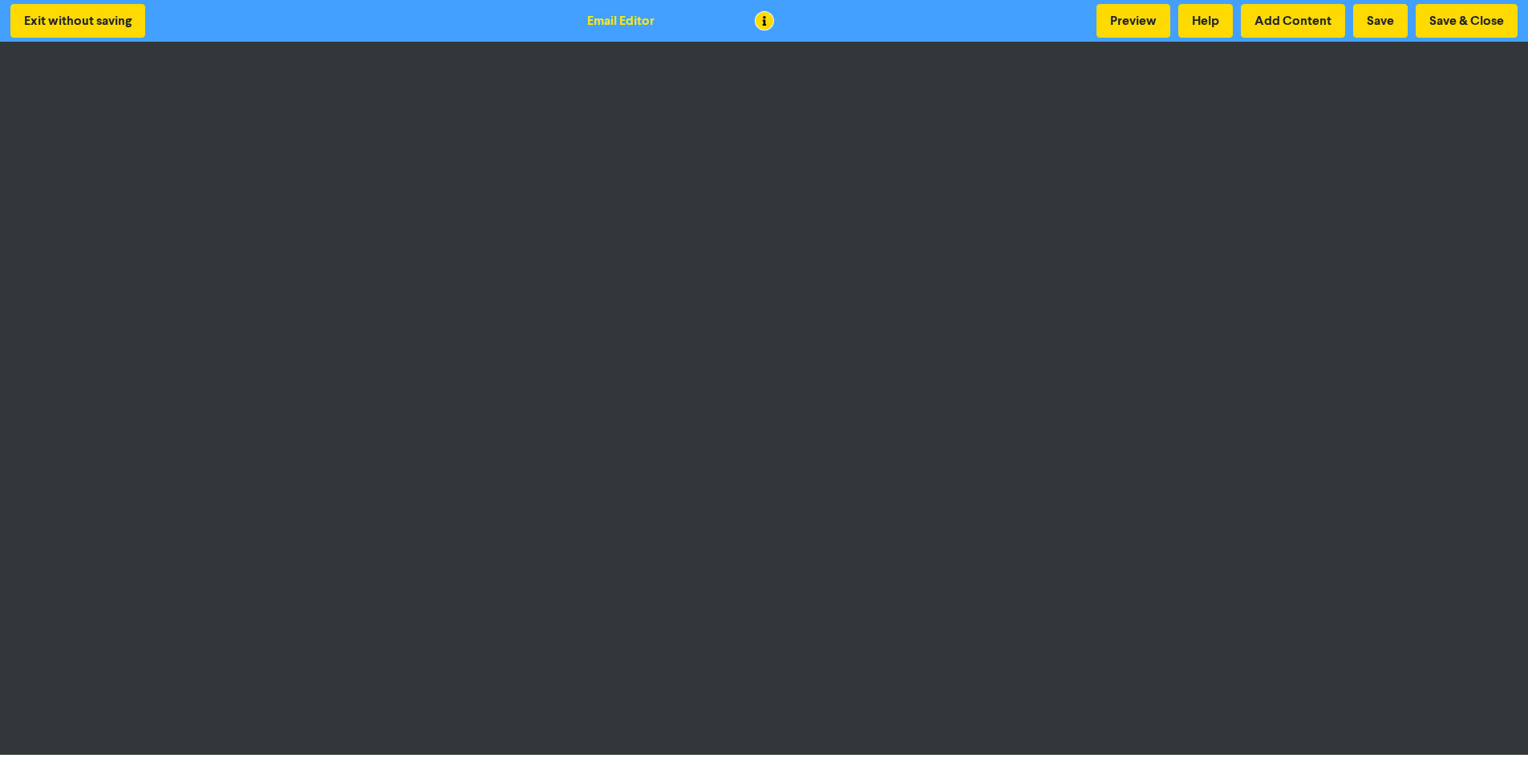
scroll to position [2, 0]
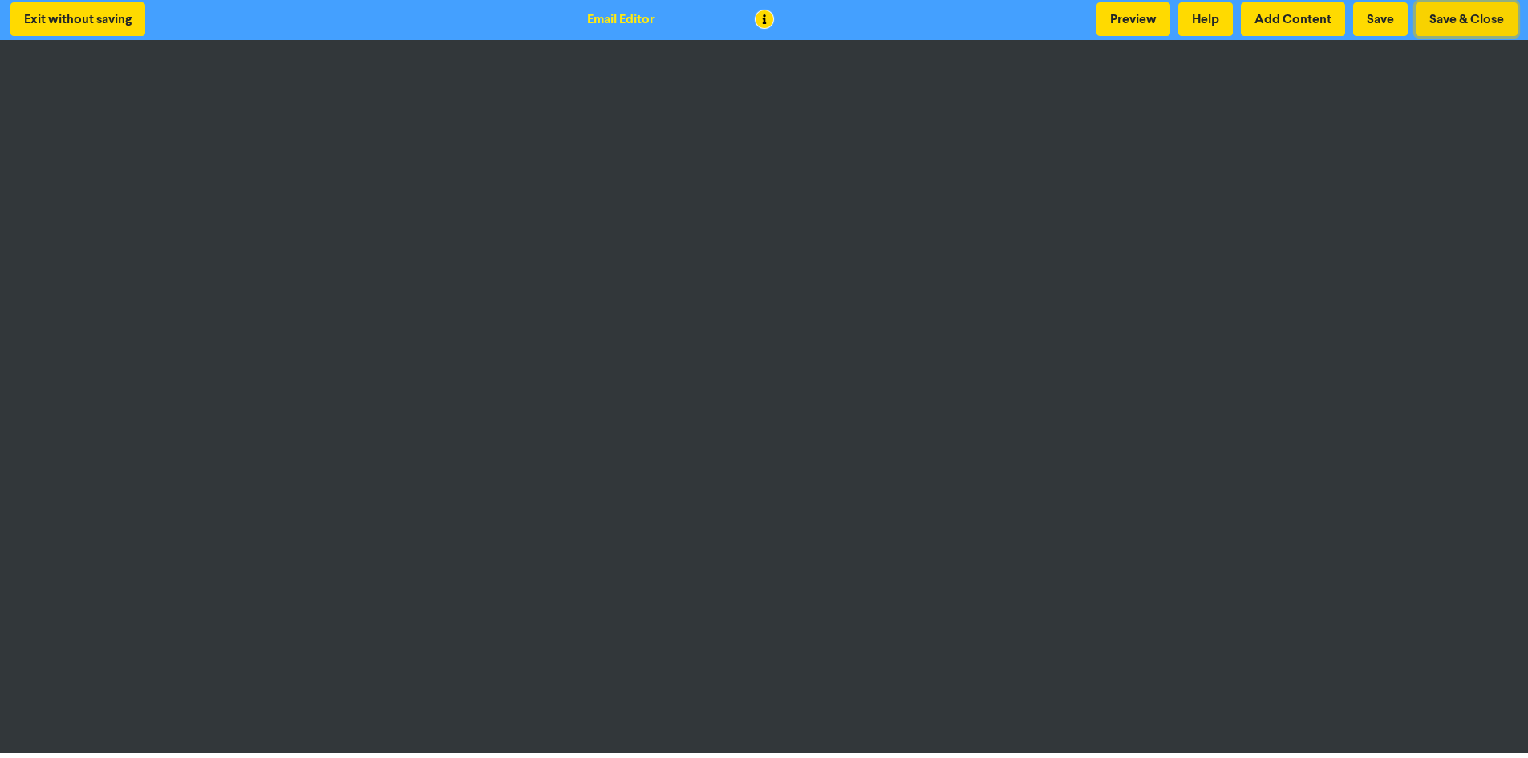
click at [1442, 19] on button "Save & Close" at bounding box center [1467, 19] width 102 height 34
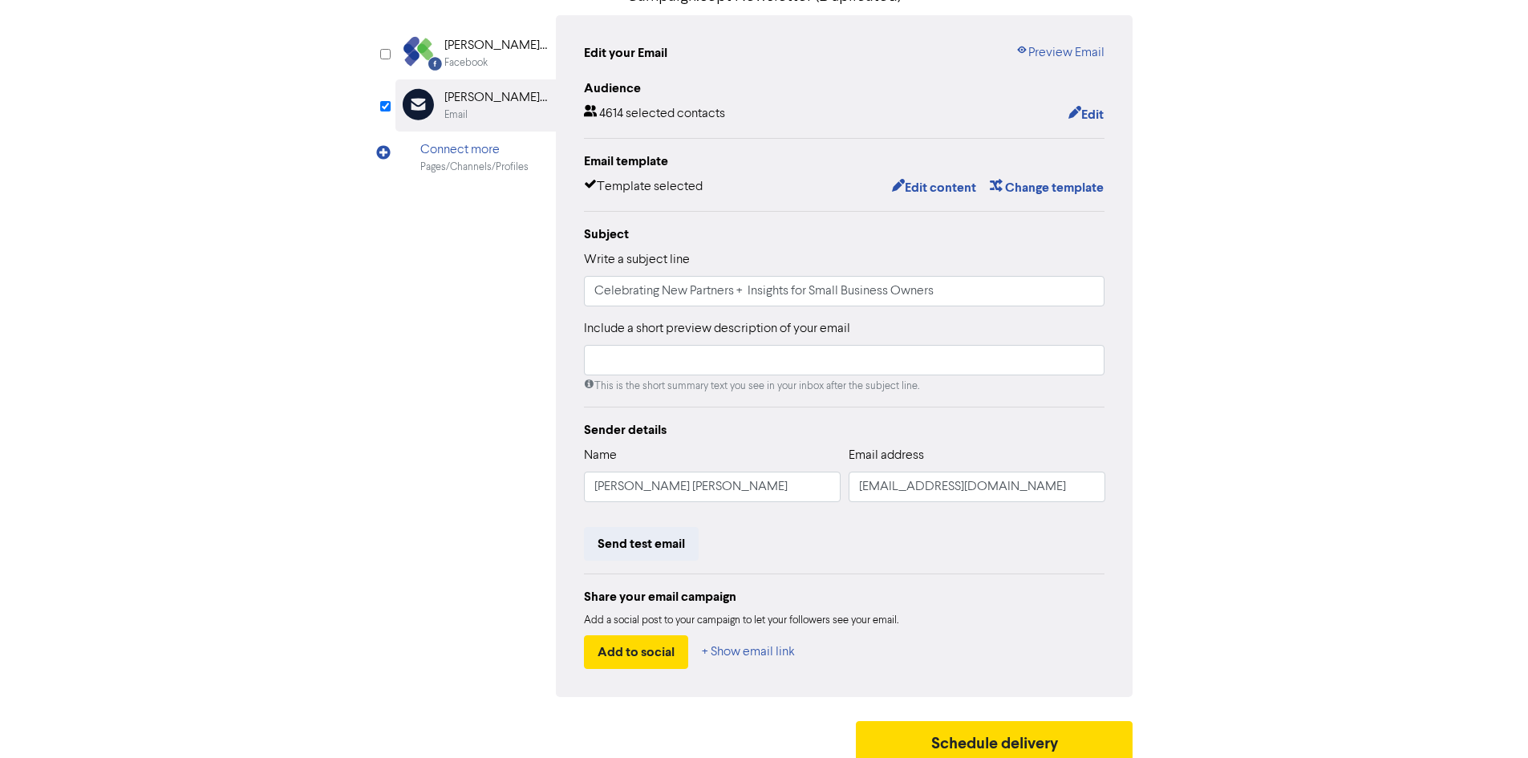
scroll to position [161, 0]
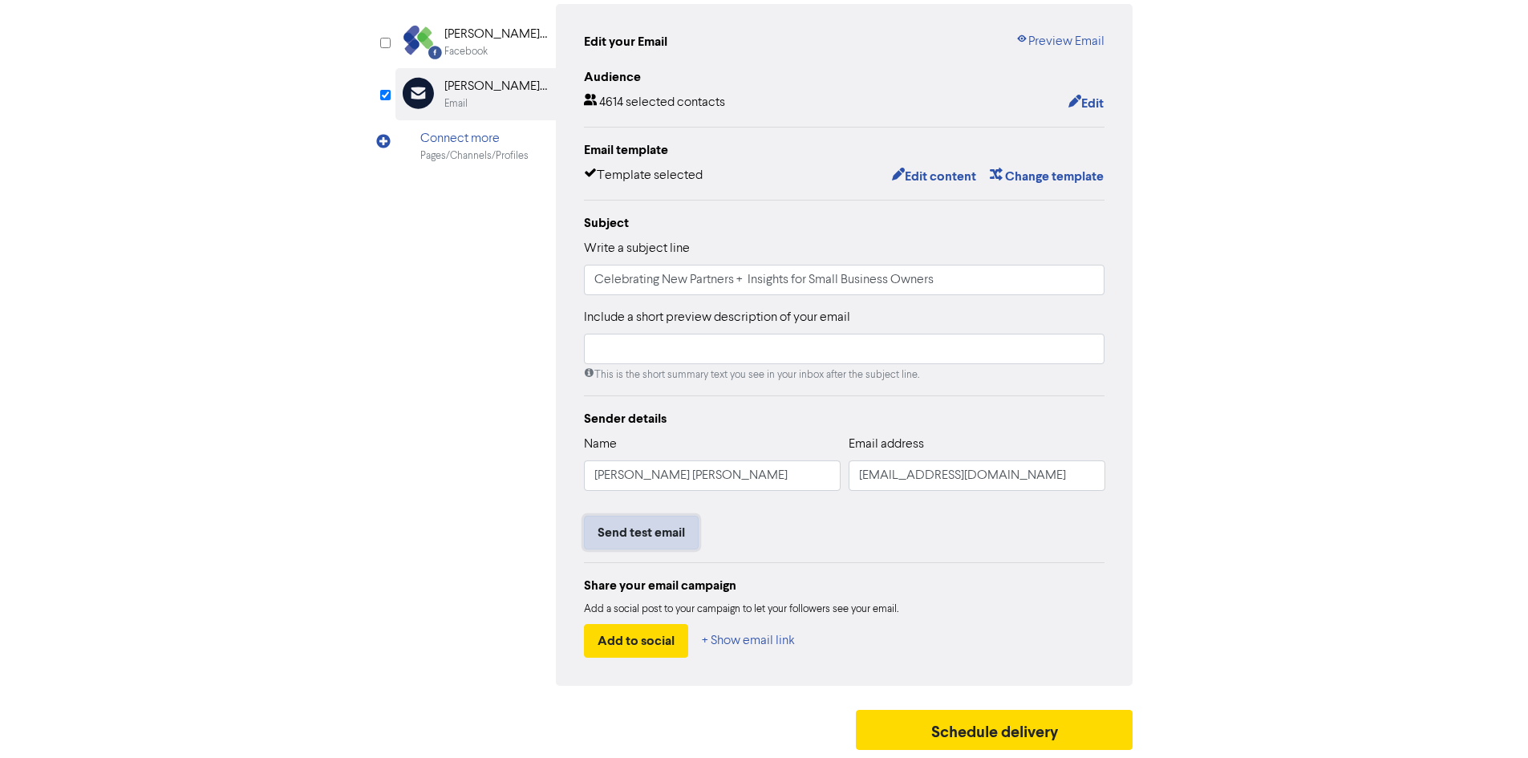
click at [683, 537] on button "Send test email" at bounding box center [641, 533] width 115 height 34
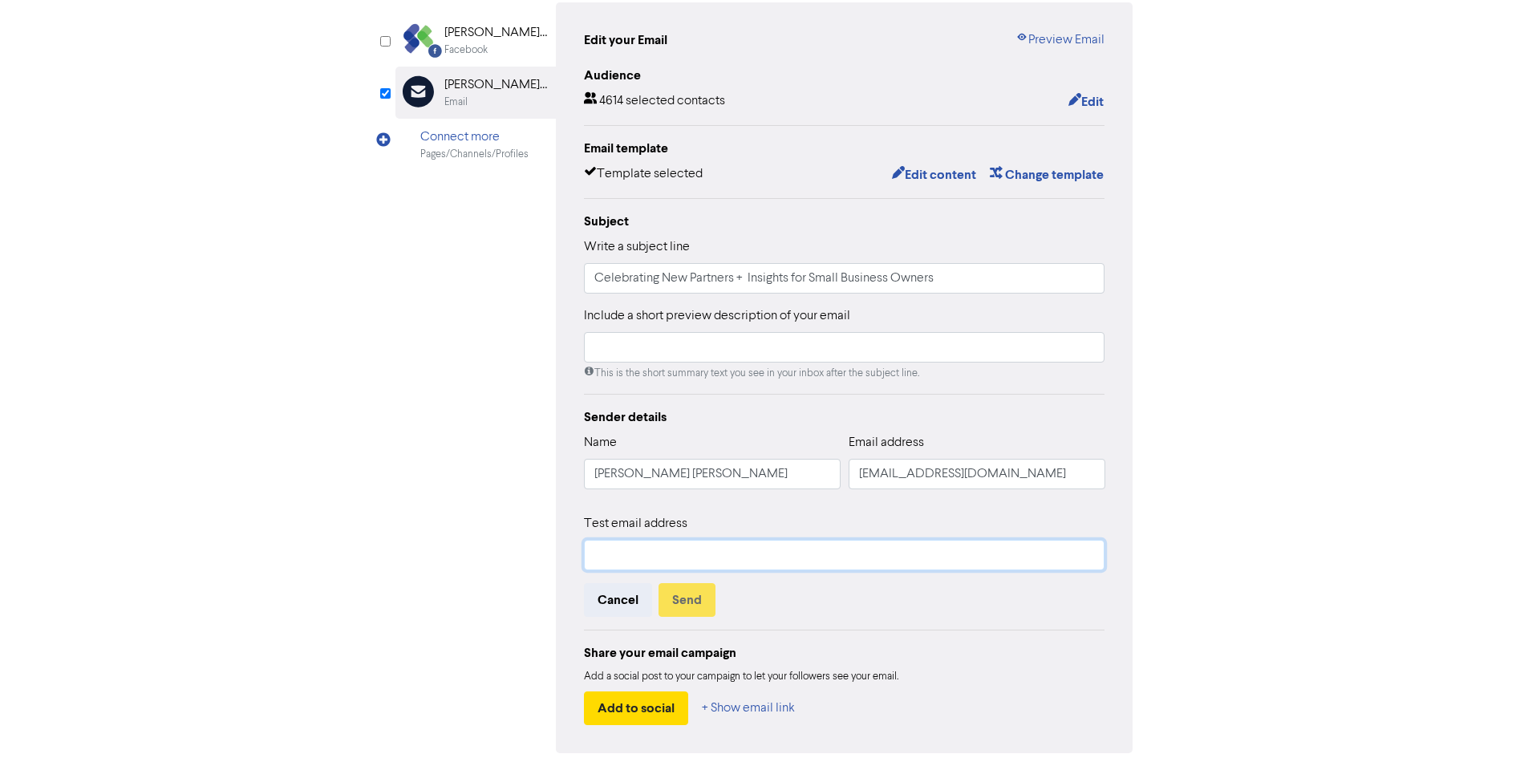
click at [681, 549] on input "text" at bounding box center [844, 555] width 521 height 30
type input "lucy@srfg.com.au"
drag, startPoint x: 956, startPoint y: 625, endPoint x: 943, endPoint y: 620, distance: 14.5
click at [956, 625] on div "Sender details Name Scanlon Richardson Email address theteam@srfg.com.au Test e…" at bounding box center [844, 567] width 521 height 318
click at [691, 590] on button "Send" at bounding box center [687, 600] width 57 height 34
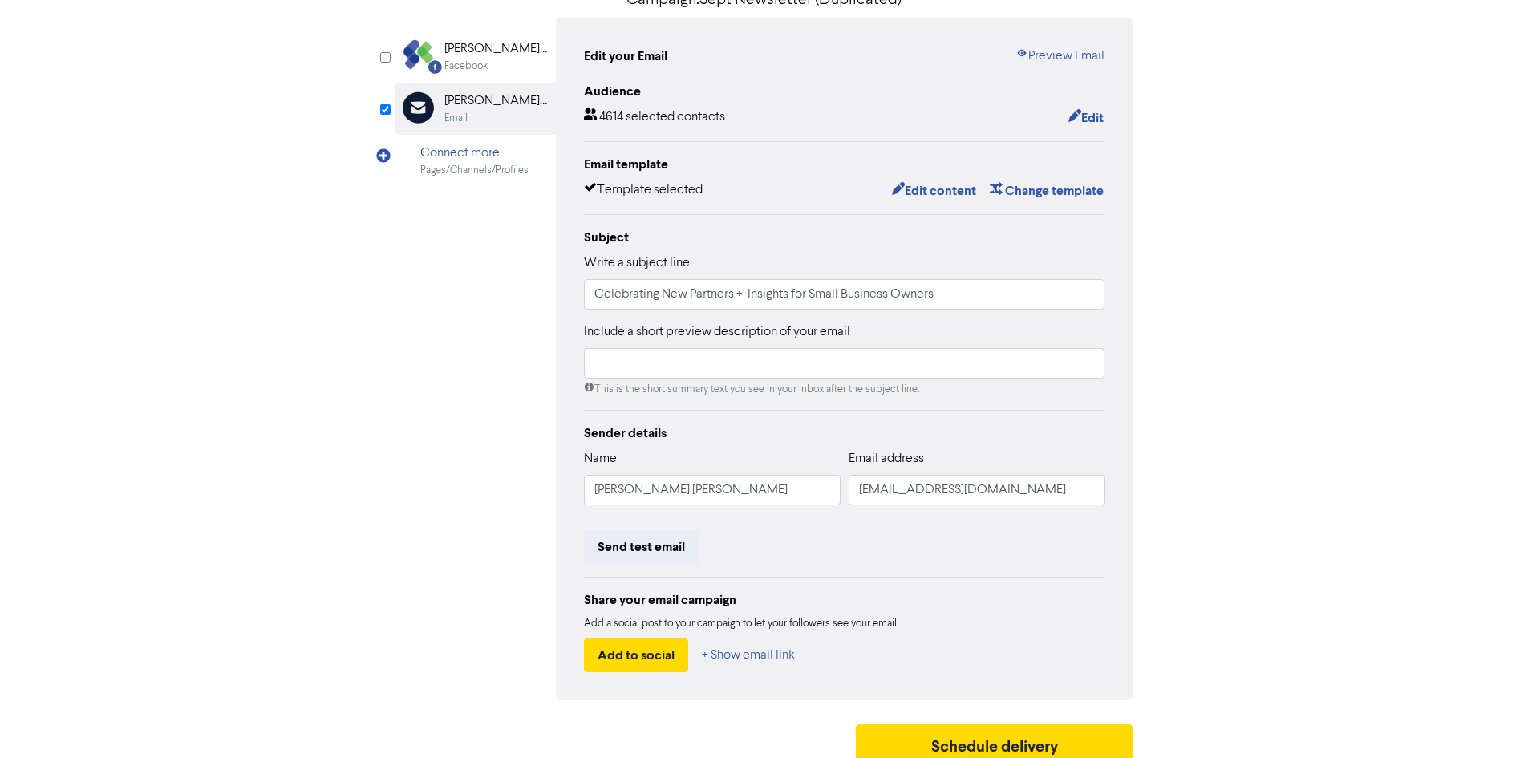
scroll to position [141, 0]
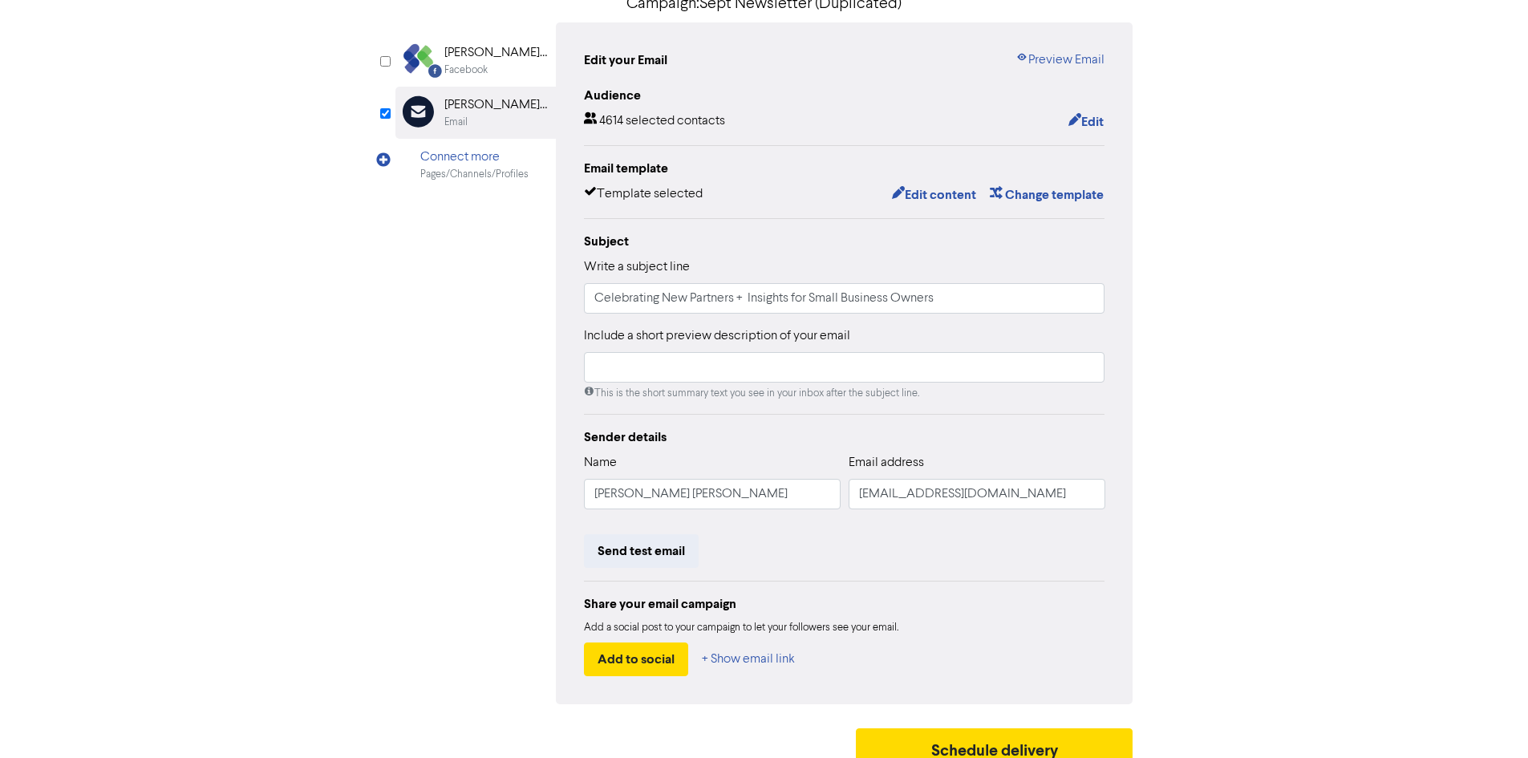
click at [1215, 278] on div "Review & edit content Campaign: Sept Newsletter (Duplicated) Facebook Created w…" at bounding box center [764, 356] width 914 height 841
click at [1242, 288] on div "content review schedule Exit Review & edit content Campaign: Sept Newsletter (D…" at bounding box center [764, 335] width 1528 height 884
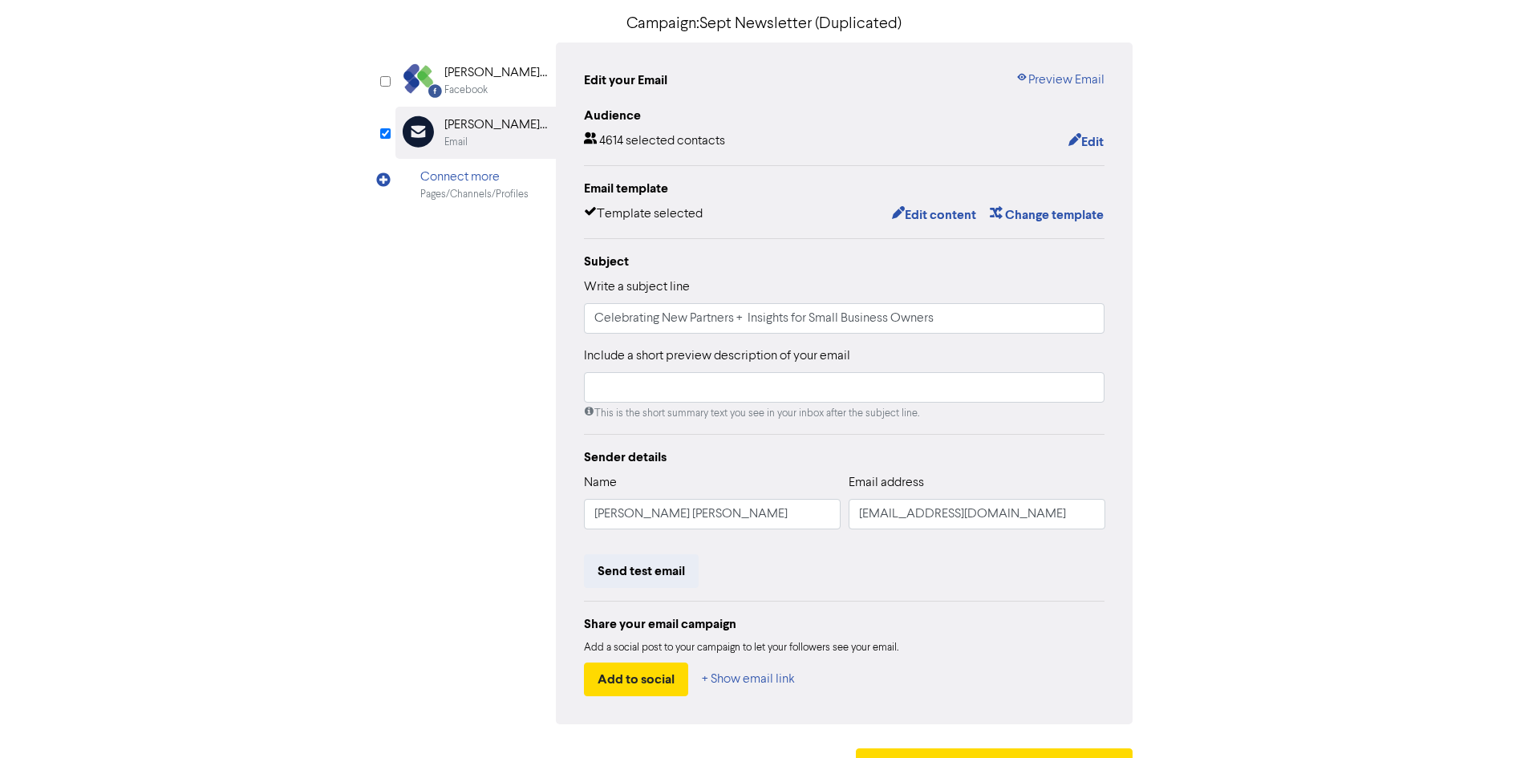
click at [1323, 245] on div "content review schedule Exit Review & edit content Campaign: Sept Newsletter (D…" at bounding box center [764, 355] width 1528 height 884
click at [712, 374] on div "Include a short preview description of your email This is the short summary tex…" at bounding box center [844, 384] width 521 height 75
click at [847, 318] on input "Celebrating New Partners + Insights for Small Business Owners" at bounding box center [844, 318] width 521 height 30
click at [921, 321] on input "Celebrating New Partners + Insights for Small Business Owners" at bounding box center [844, 318] width 521 height 30
click at [975, 317] on input "Celebrating New Partners + Insights for Small Business Owners" at bounding box center [844, 318] width 521 height 30
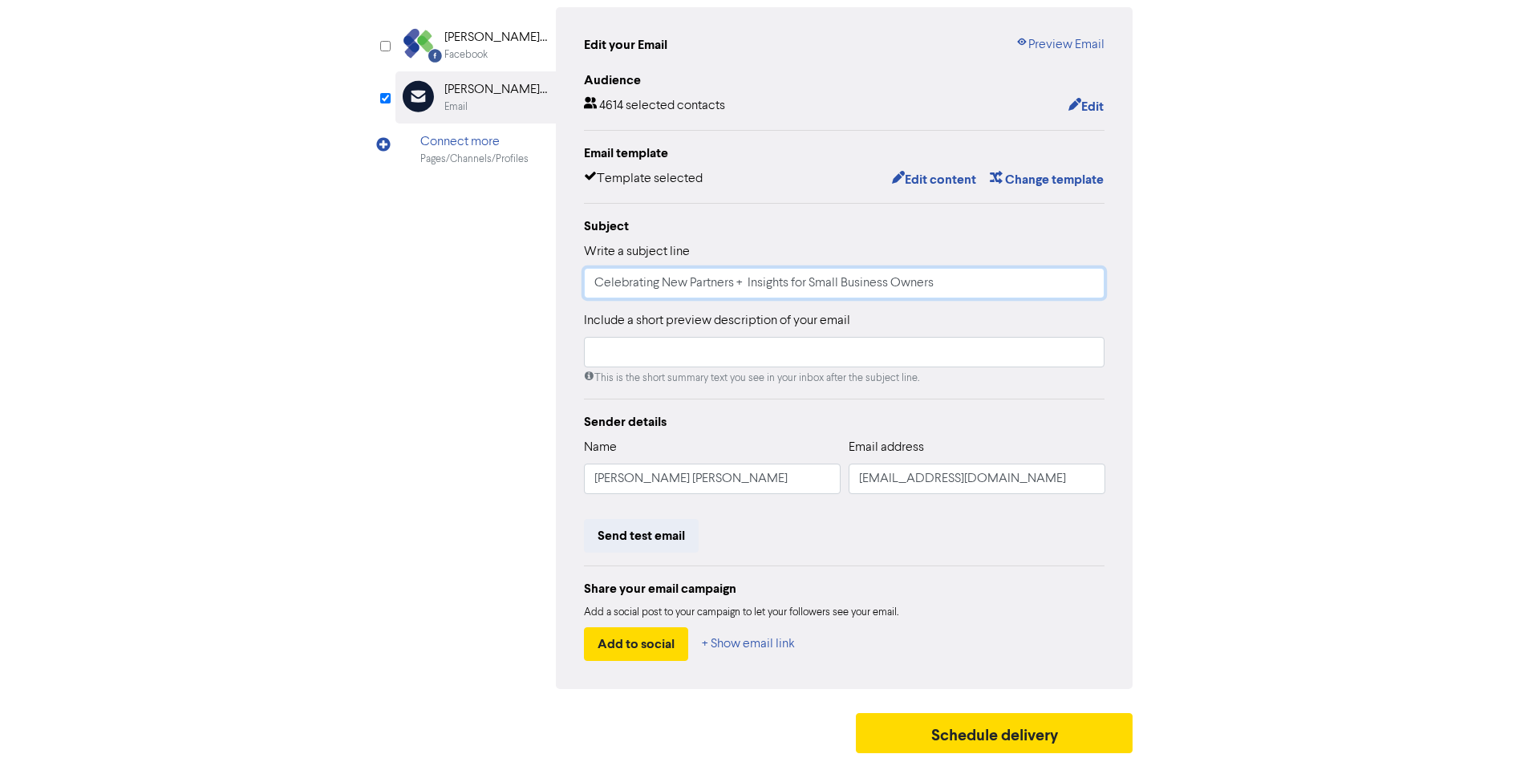
scroll to position [161, 0]
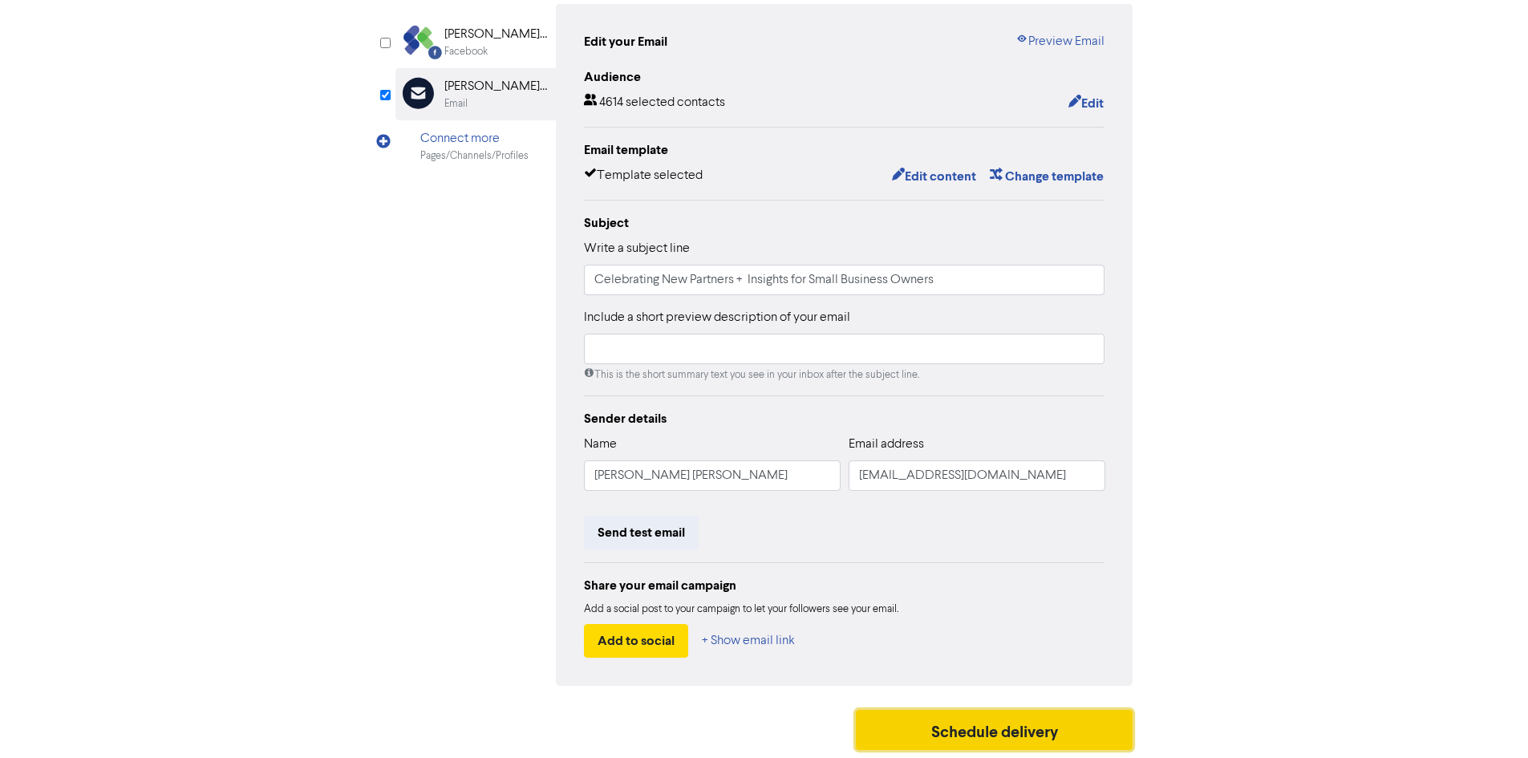
click at [1034, 728] on button "Schedule delivery" at bounding box center [995, 730] width 278 height 40
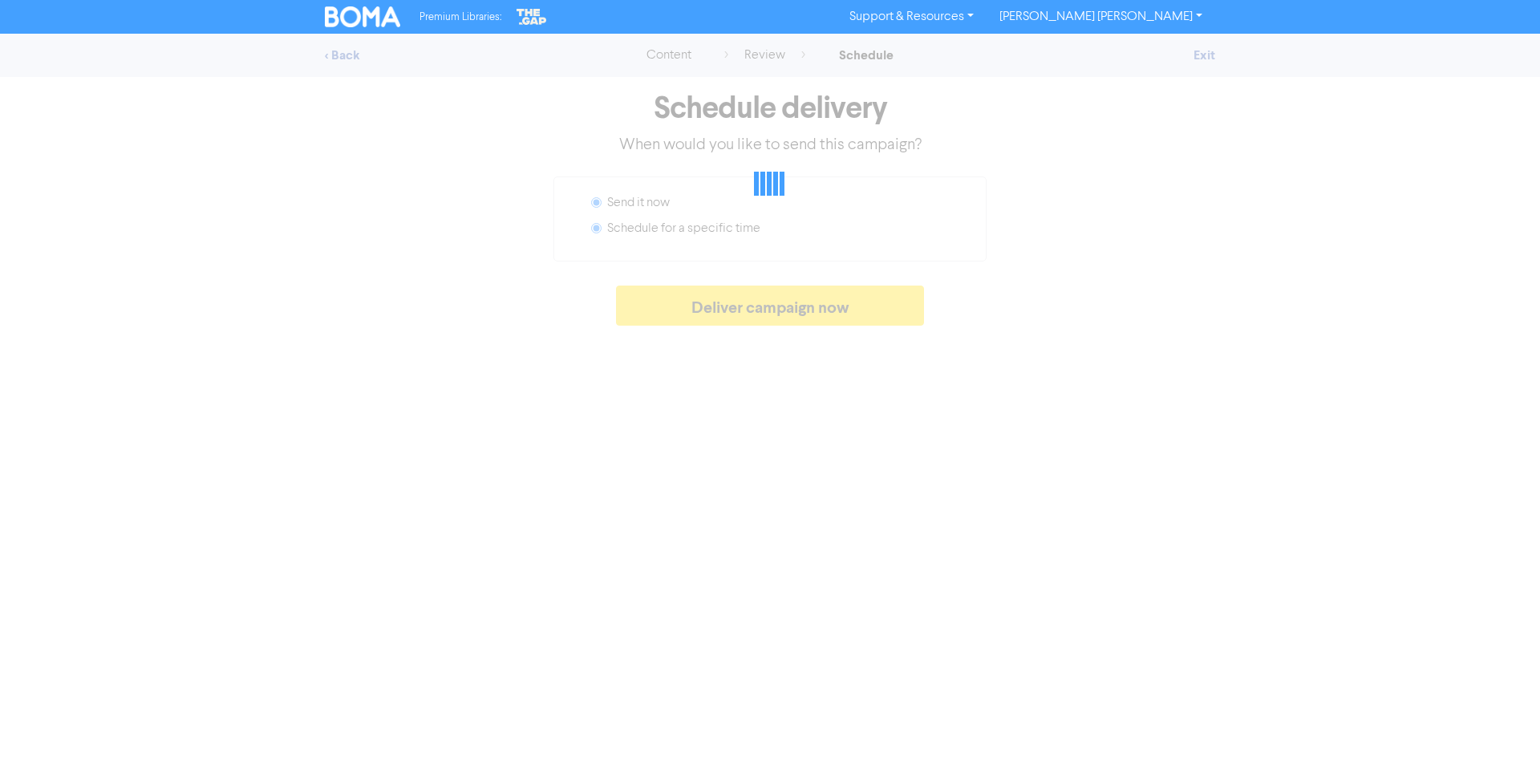
radio input "false"
radio input "true"
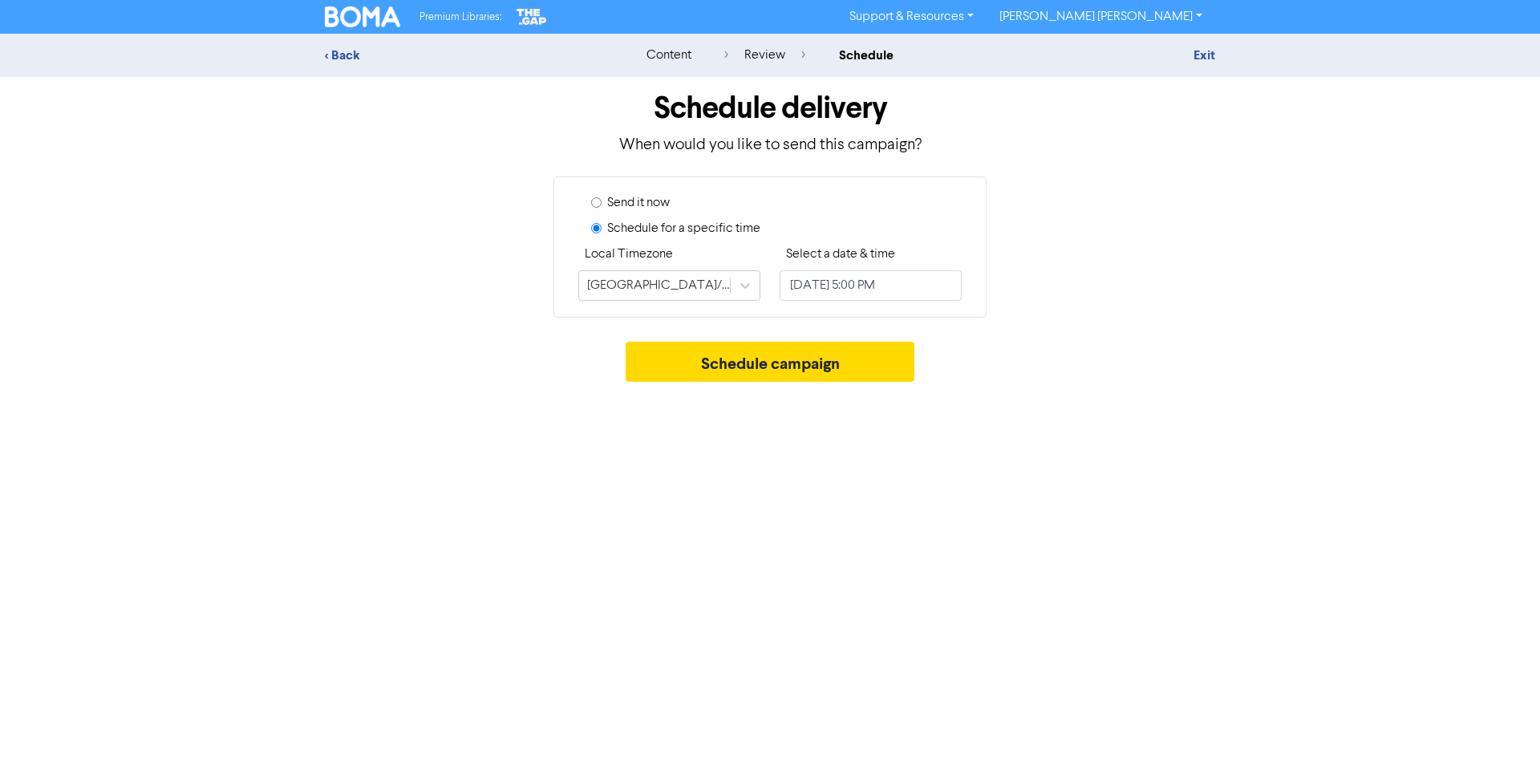
click at [657, 205] on label "Send it now" at bounding box center [638, 202] width 63 height 19
click at [602, 205] on input "Send it now" at bounding box center [596, 202] width 10 height 10
radio input "true"
radio input "false"
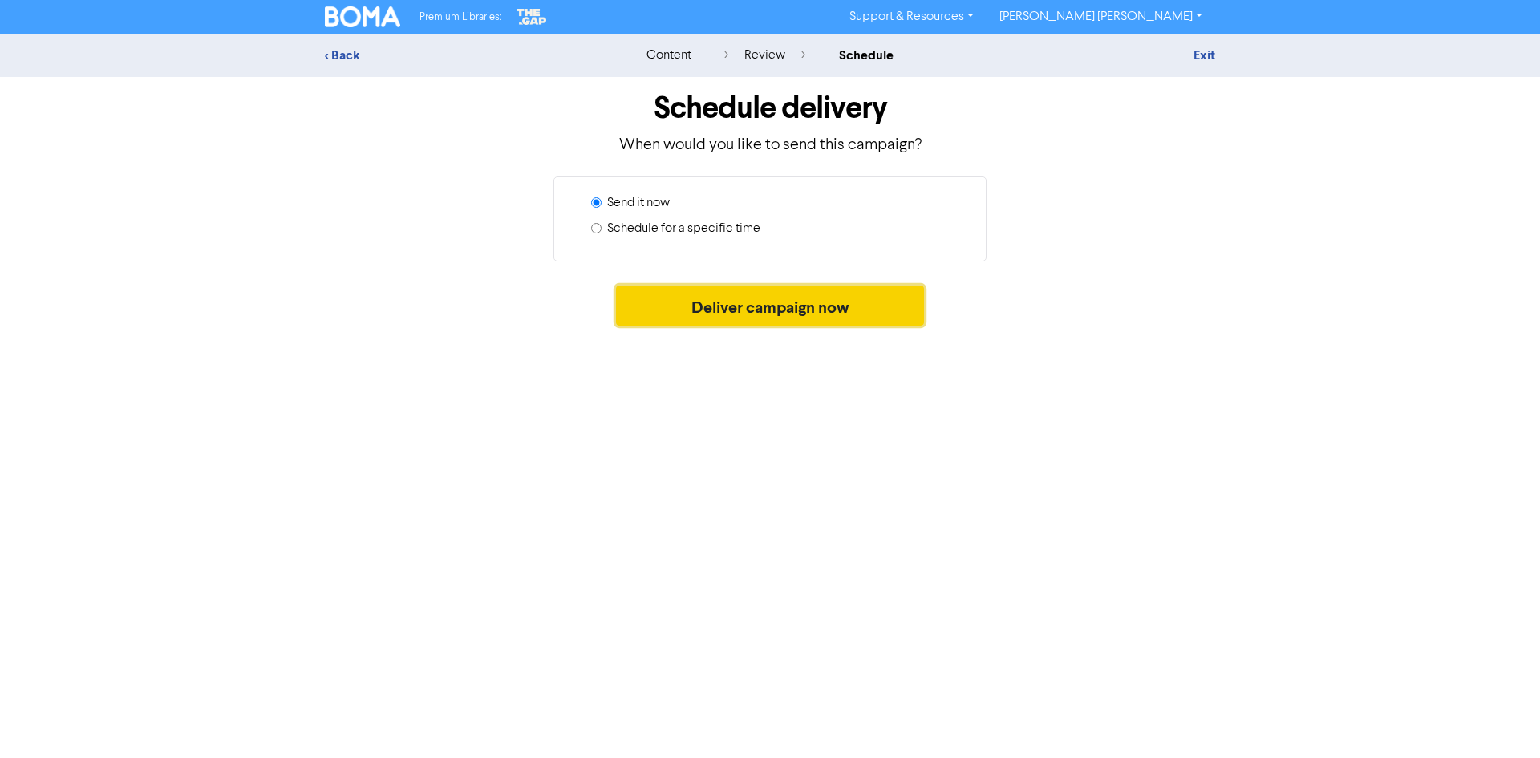
click at [704, 310] on button "Deliver campaign now" at bounding box center [770, 306] width 309 height 40
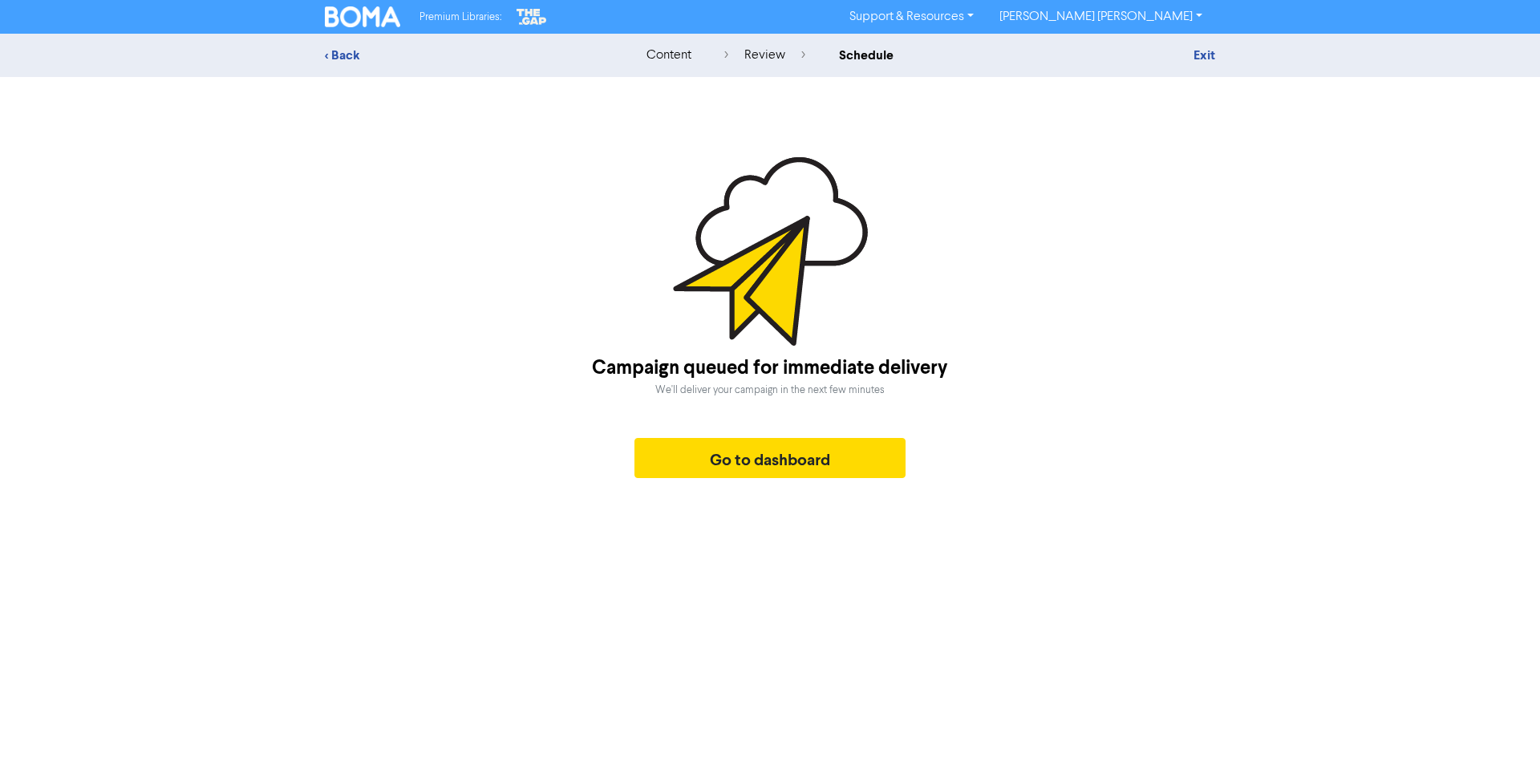
click at [352, 22] on img at bounding box center [362, 16] width 75 height 21
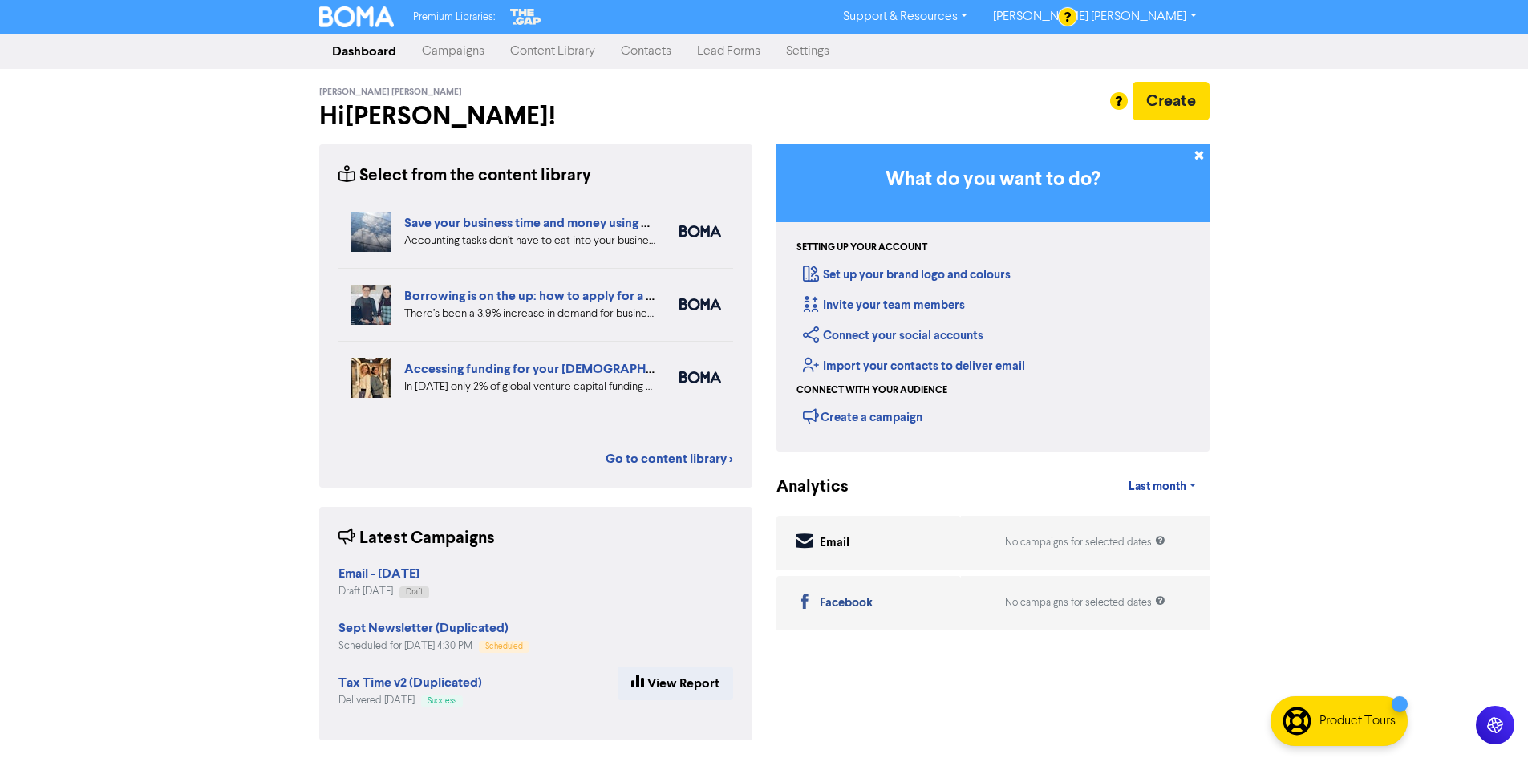
click at [1260, 360] on div "Premium Libraries: Support & Resources Video Tutorials FAQ & Guides Marketing E…" at bounding box center [764, 379] width 1528 height 758
click at [1379, 471] on div "Premium Libraries: Support & Resources Video Tutorials FAQ & Guides Marketing E…" at bounding box center [764, 379] width 1528 height 758
